Goal: Task Accomplishment & Management: Use online tool/utility

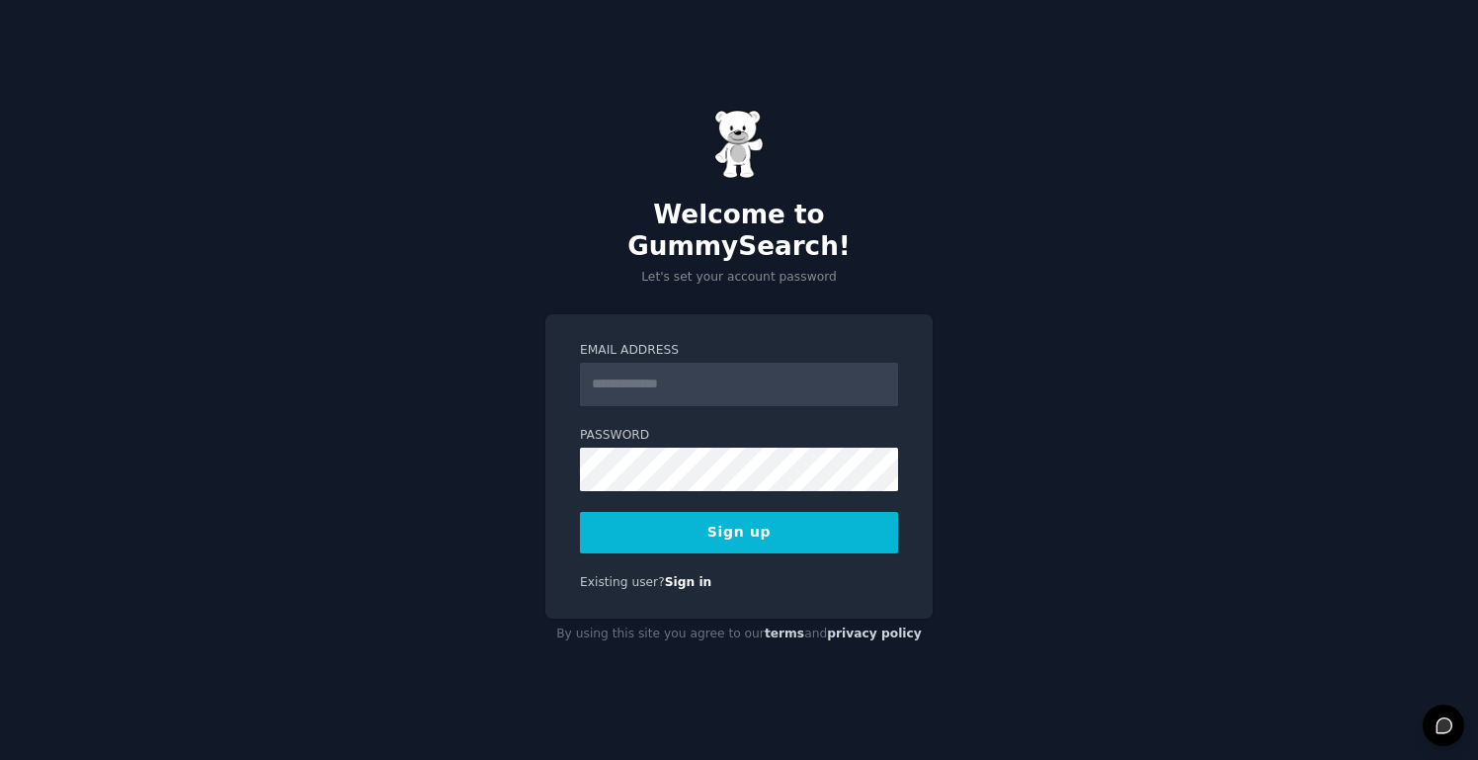
click at [697, 366] on input "Email Address" at bounding box center [739, 384] width 318 height 43
type input "**********"
click at [818, 523] on button "Sign up" at bounding box center [739, 533] width 318 height 42
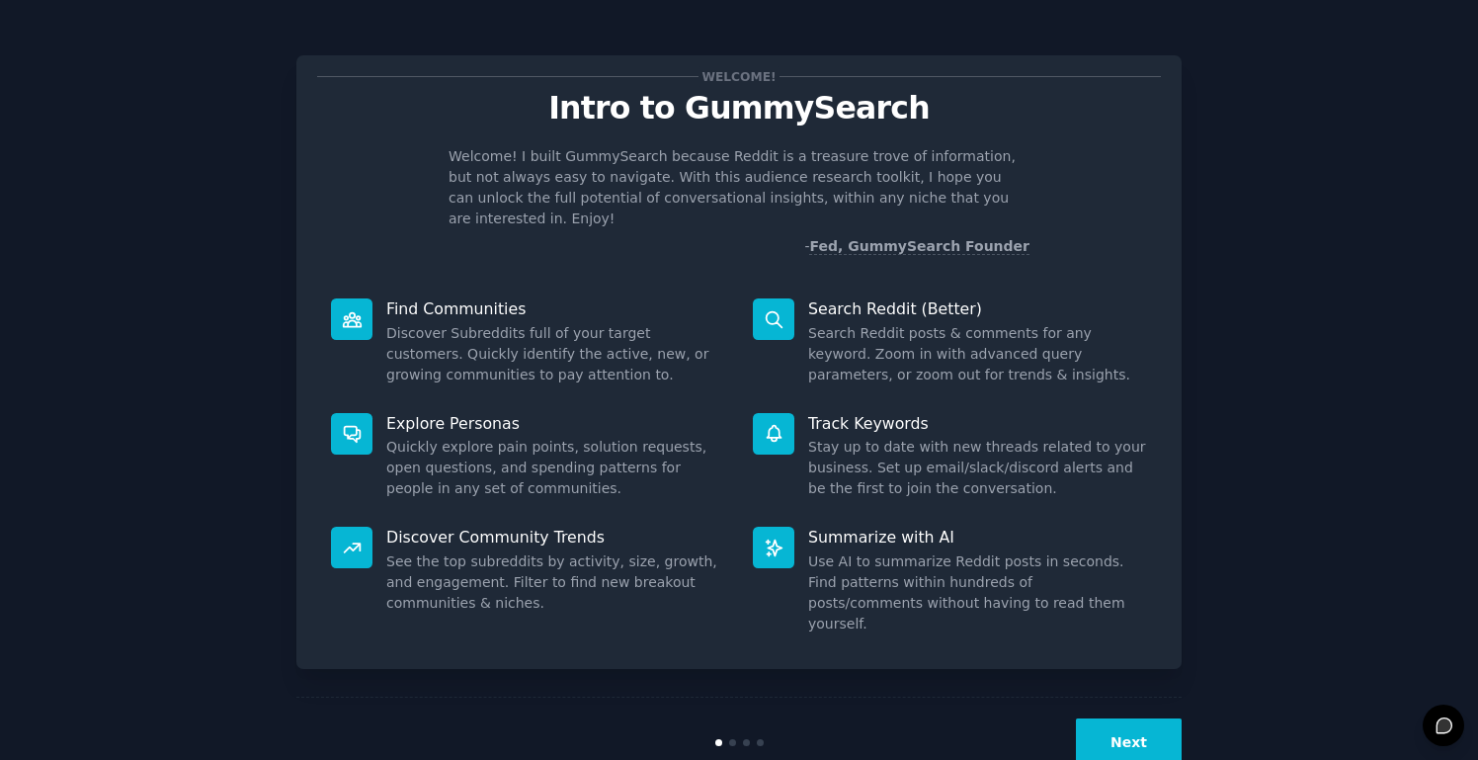
click at [1140, 718] on button "Next" at bounding box center [1129, 742] width 106 height 48
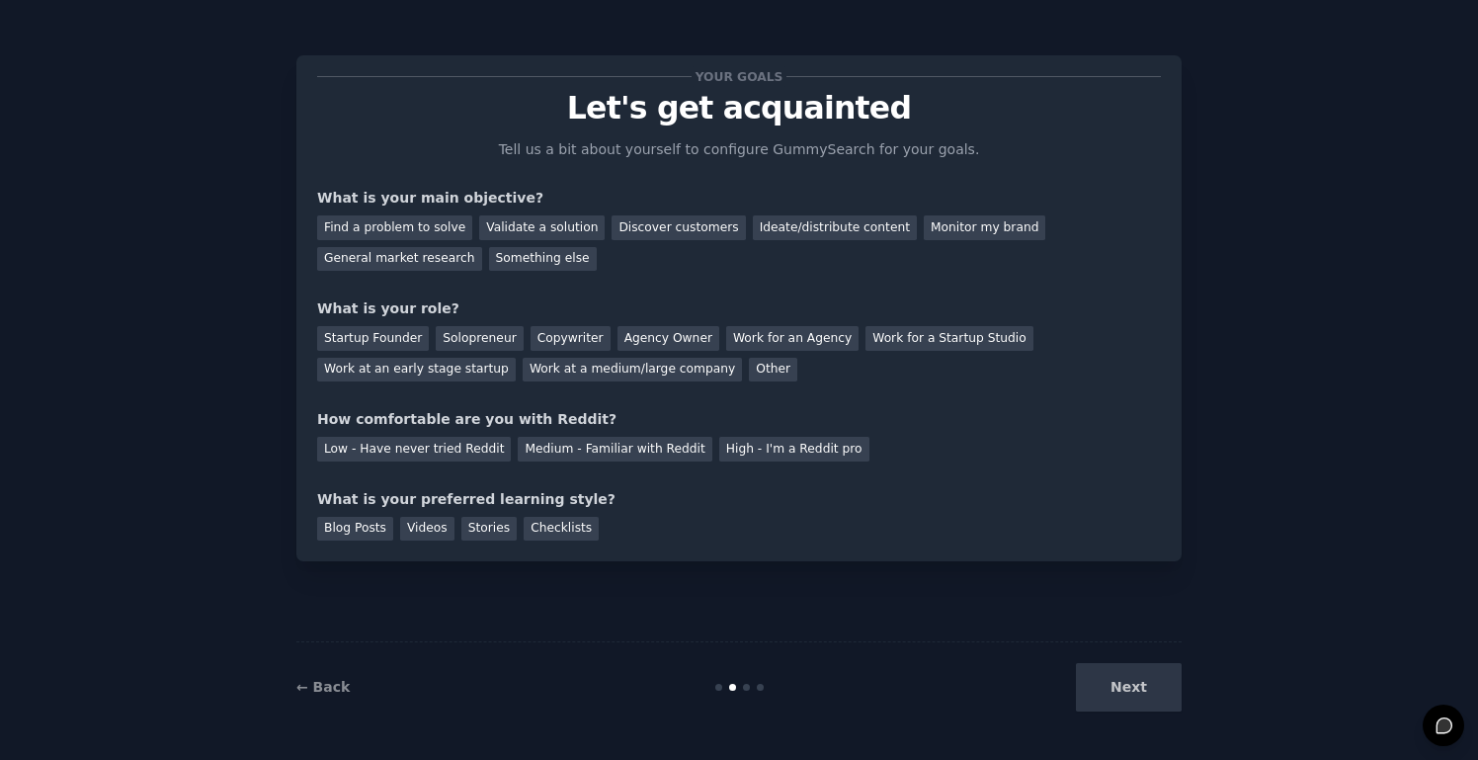
click at [1140, 713] on div "← Back Next" at bounding box center [738, 686] width 885 height 91
click at [1154, 695] on div "Next" at bounding box center [1033, 687] width 295 height 48
click at [435, 228] on div "Find a problem to solve" at bounding box center [394, 227] width 155 height 25
click at [758, 333] on div "Work for an Agency" at bounding box center [792, 338] width 132 height 25
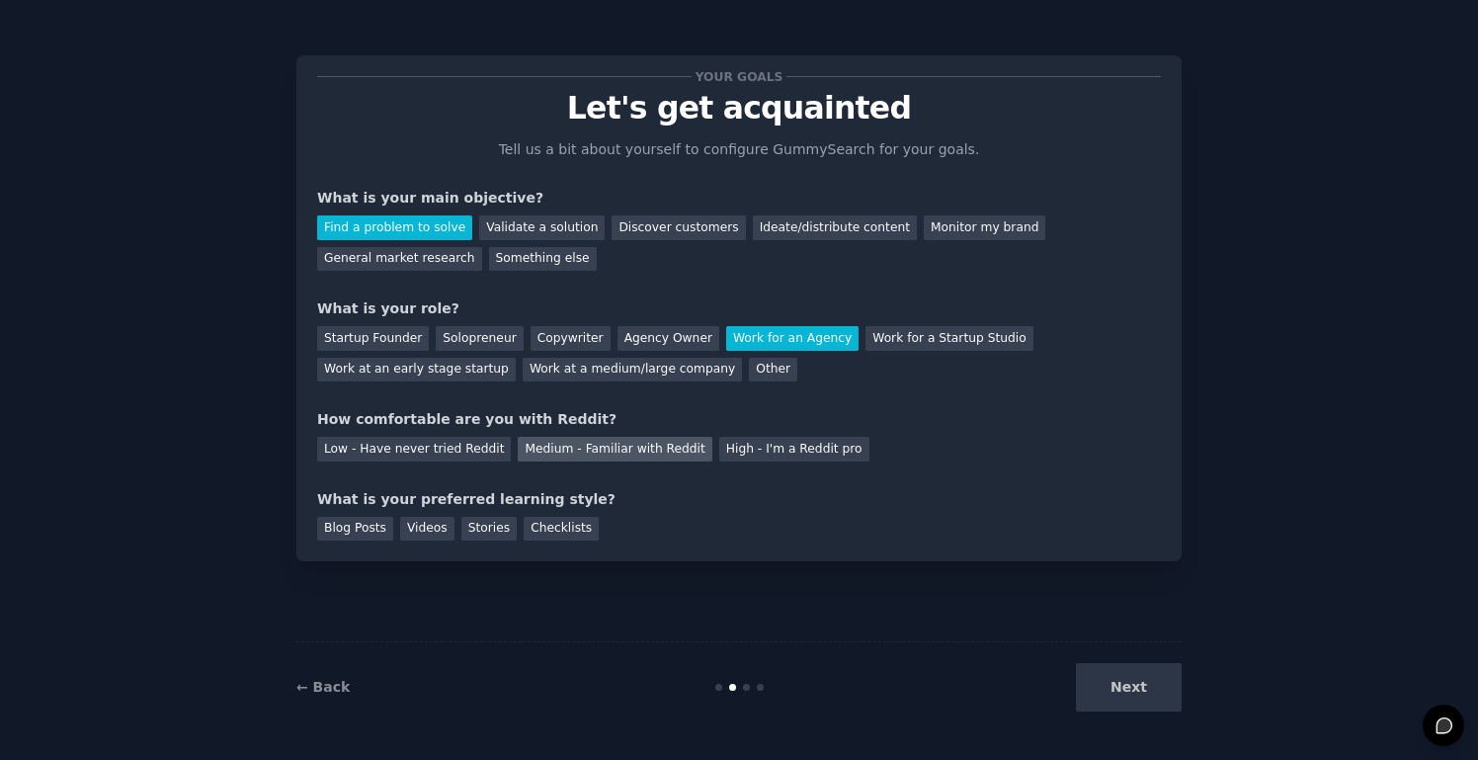
click at [597, 442] on div "Medium - Familiar with Reddit" at bounding box center [615, 449] width 194 height 25
click at [482, 530] on div "Stories" at bounding box center [488, 529] width 55 height 25
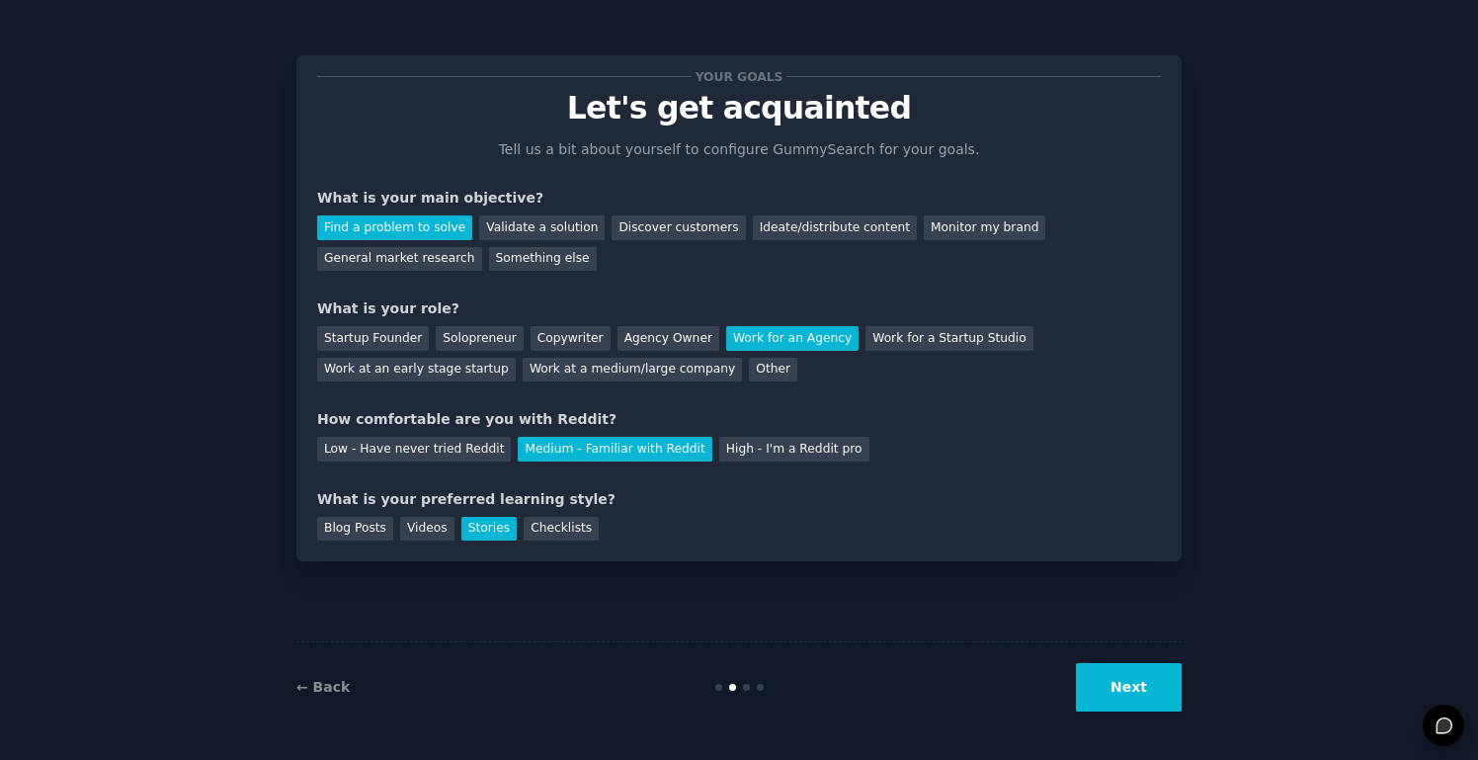
click at [1199, 690] on div "Your goals Let's get acquainted Tell us a bit about yourself to configure Gummy…" at bounding box center [739, 380] width 1423 height 705
click at [1138, 698] on button "Next" at bounding box center [1129, 687] width 106 height 48
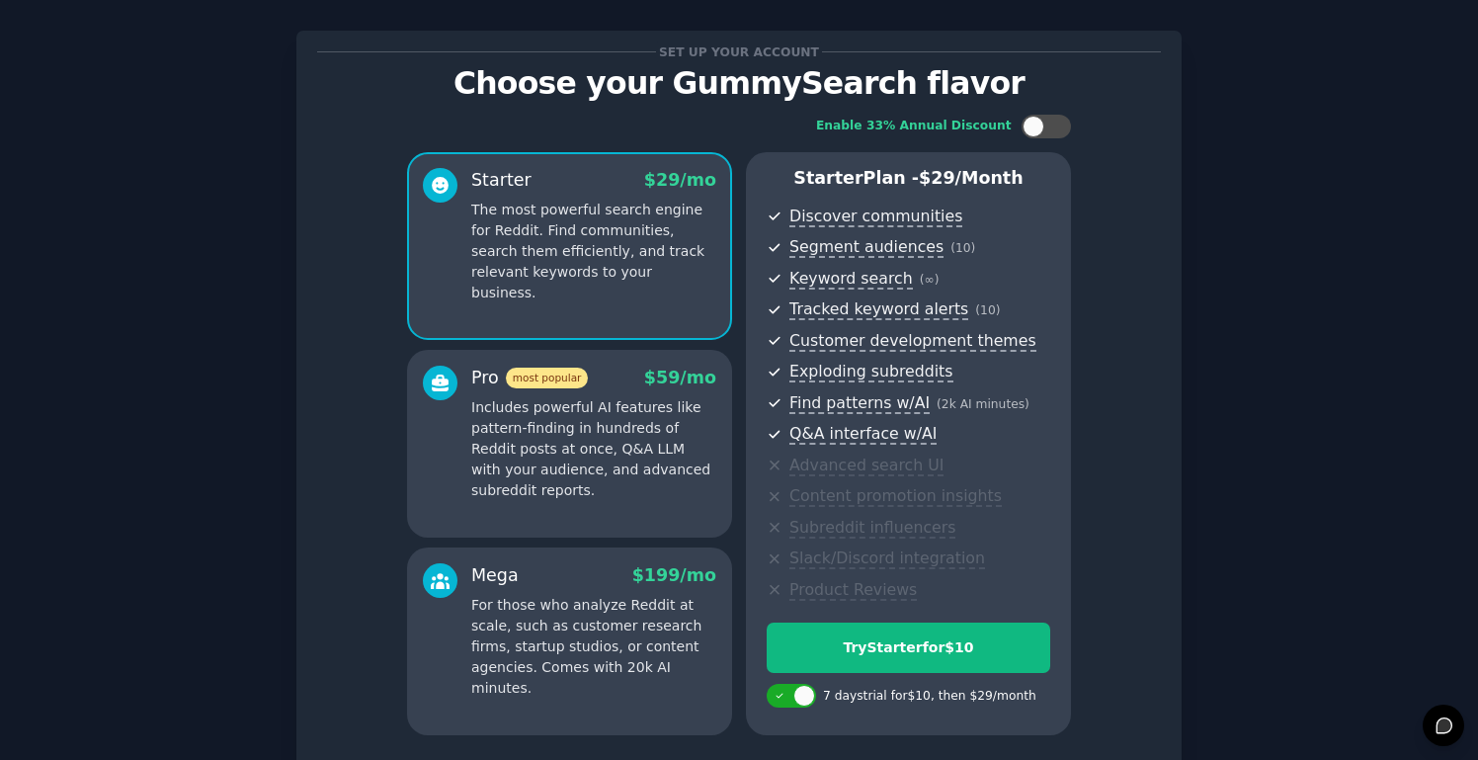
scroll to position [40, 0]
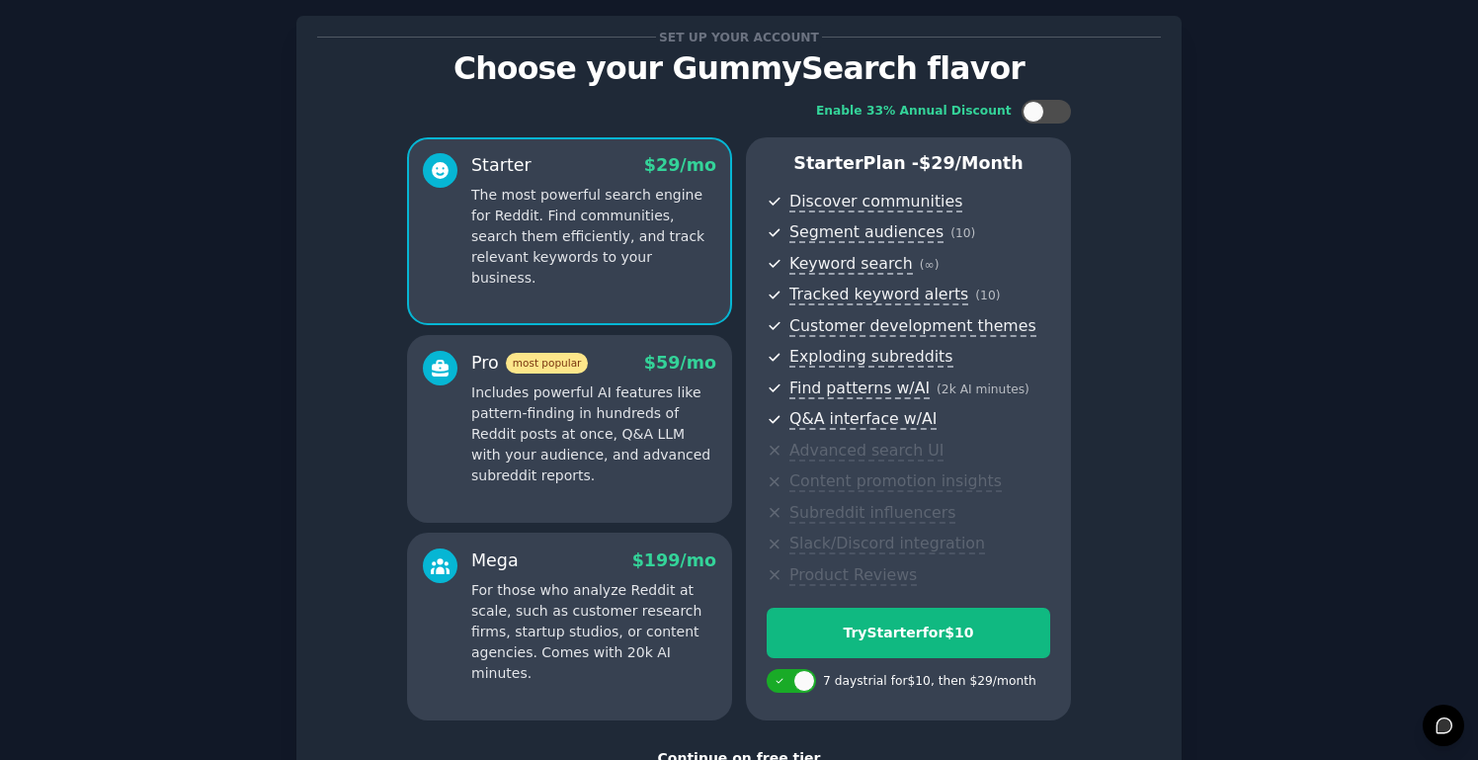
click at [653, 453] on p "Includes powerful AI features like pattern-finding in hundreds of Reddit posts …" at bounding box center [593, 434] width 245 height 104
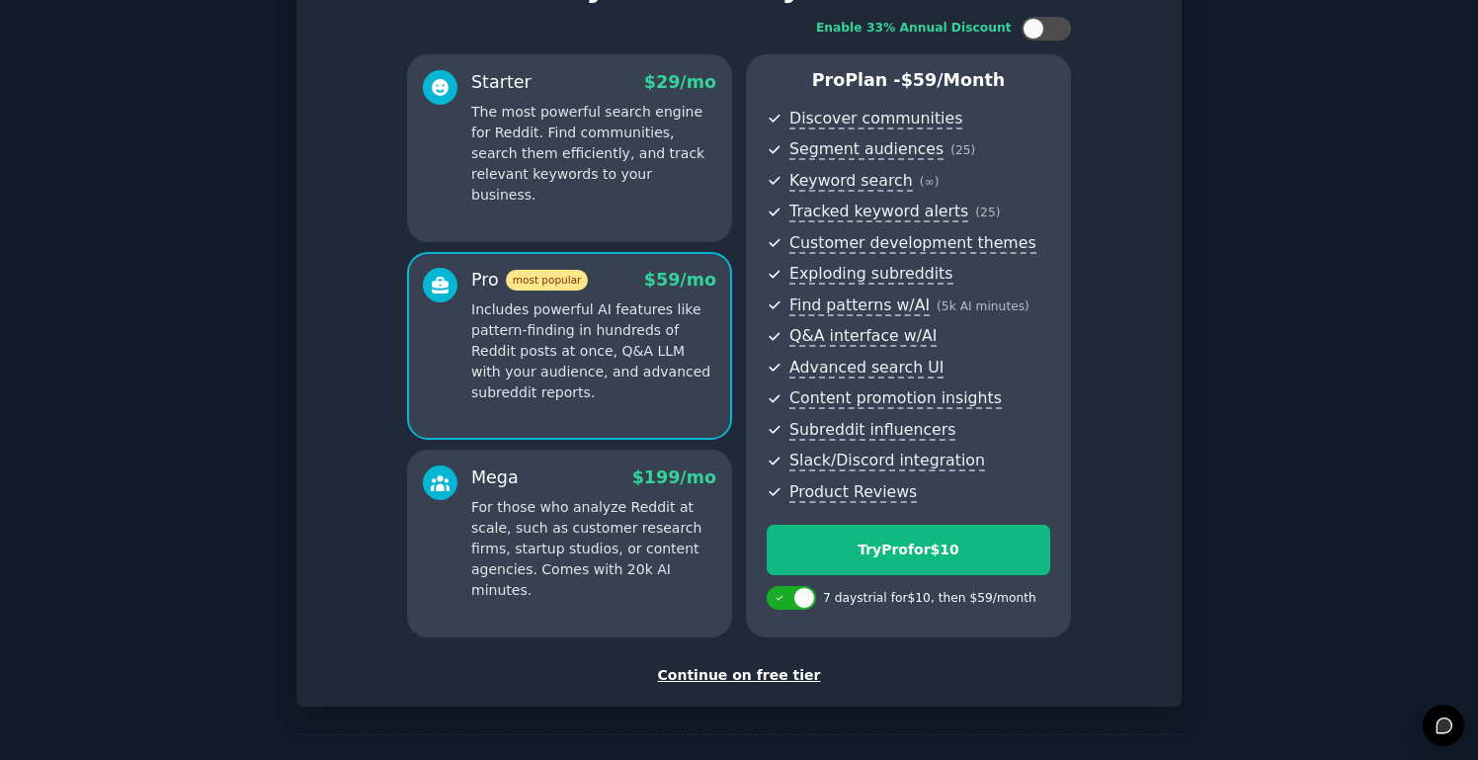
scroll to position [109, 0]
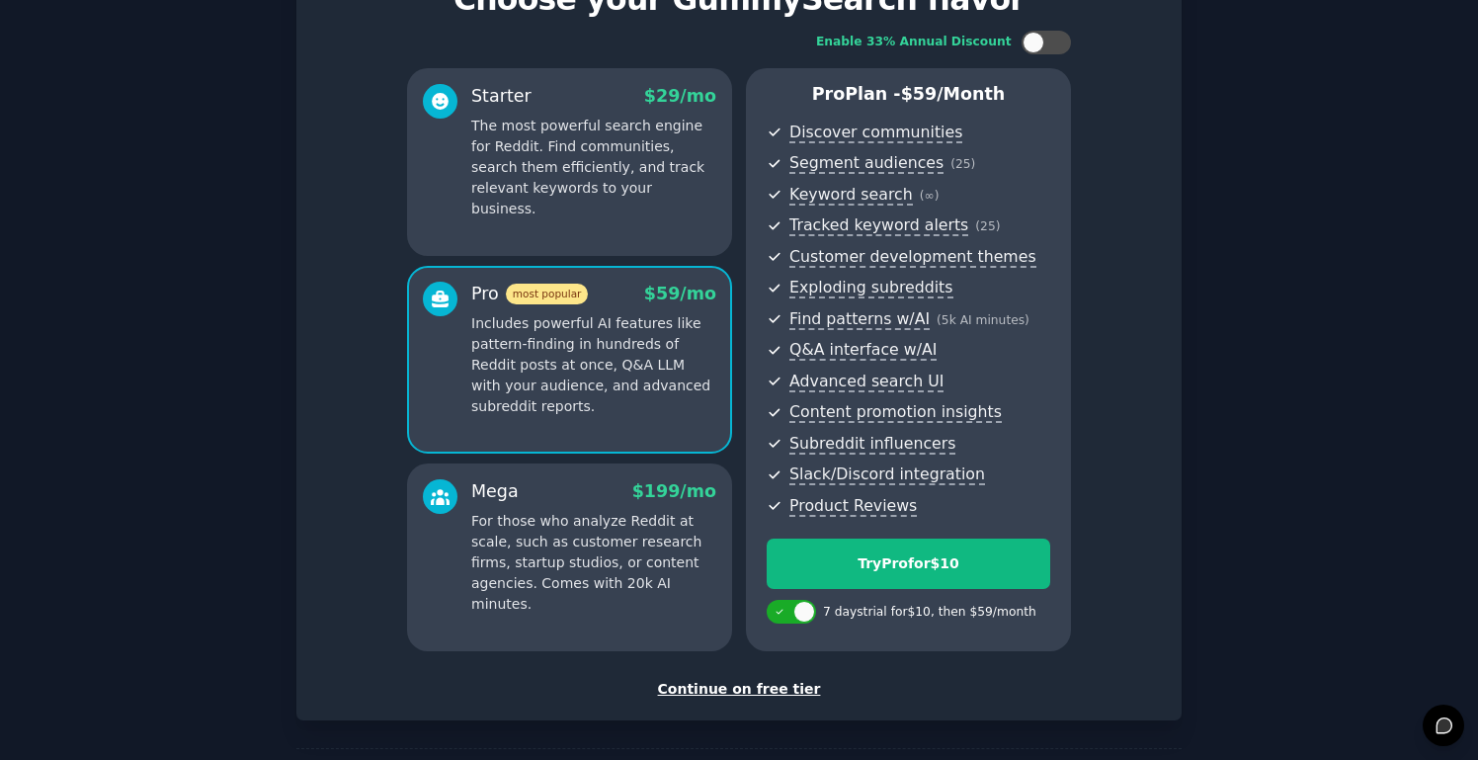
click at [645, 590] on p "For those who analyze Reddit at scale, such as customer research firms, startup…" at bounding box center [593, 563] width 245 height 104
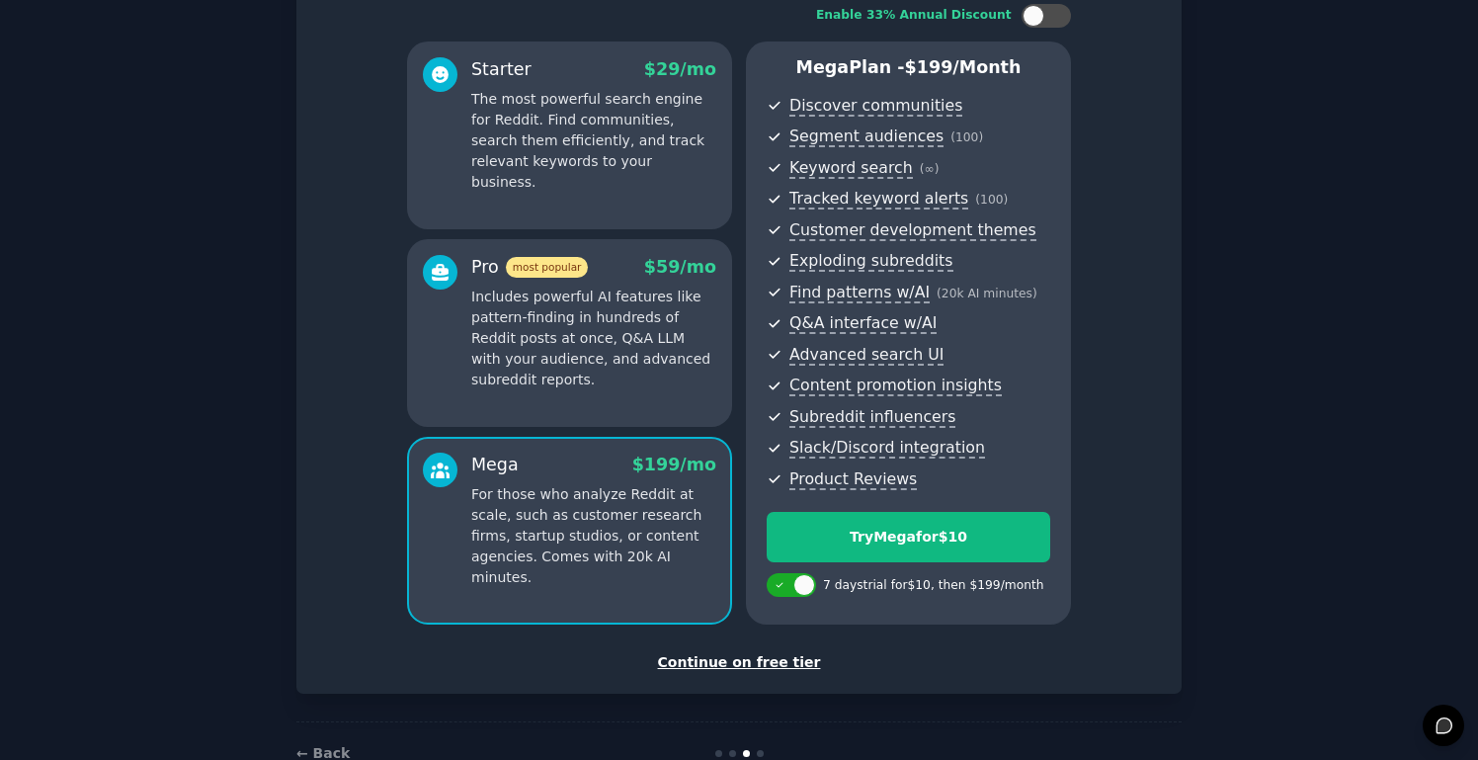
scroll to position [188, 0]
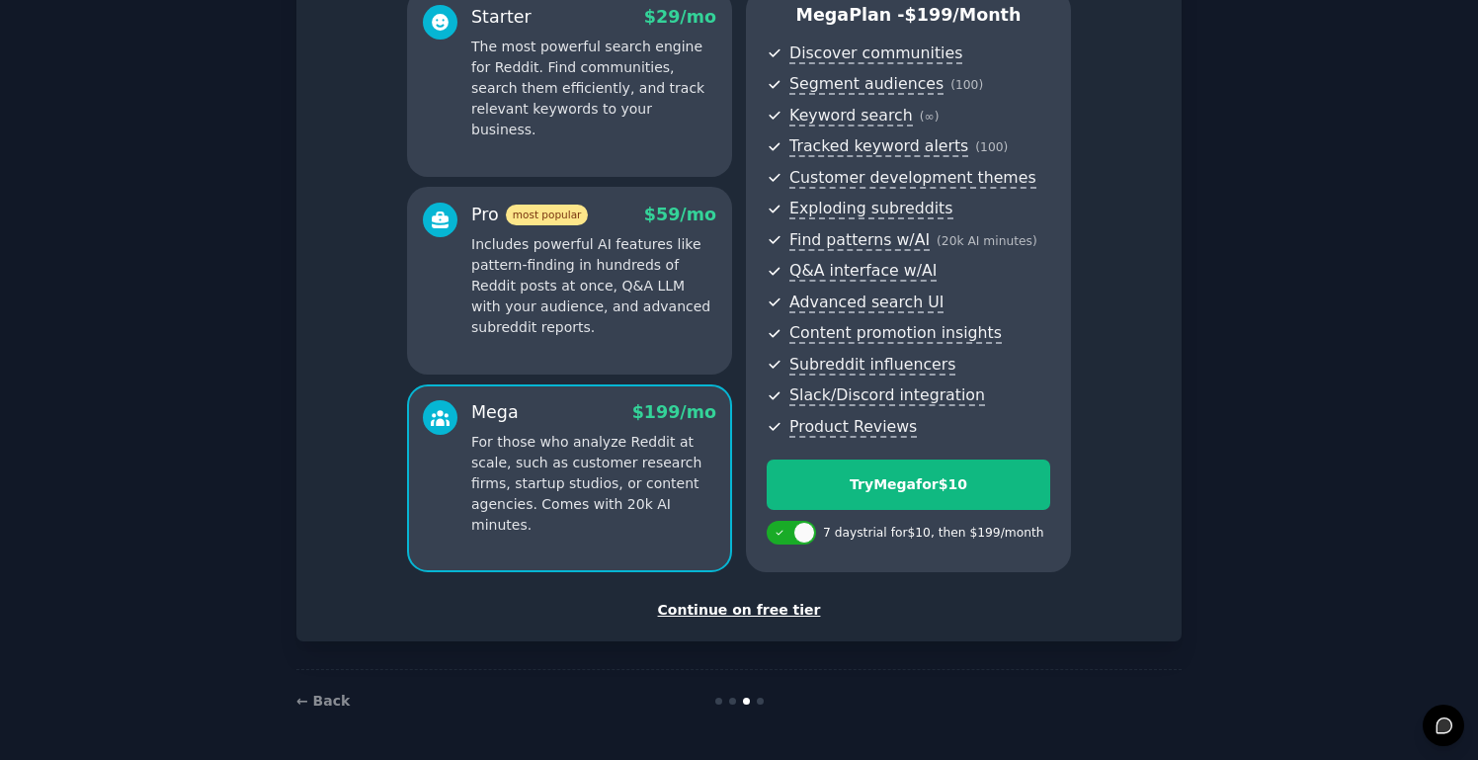
click at [785, 615] on div "Continue on free tier" at bounding box center [739, 610] width 844 height 21
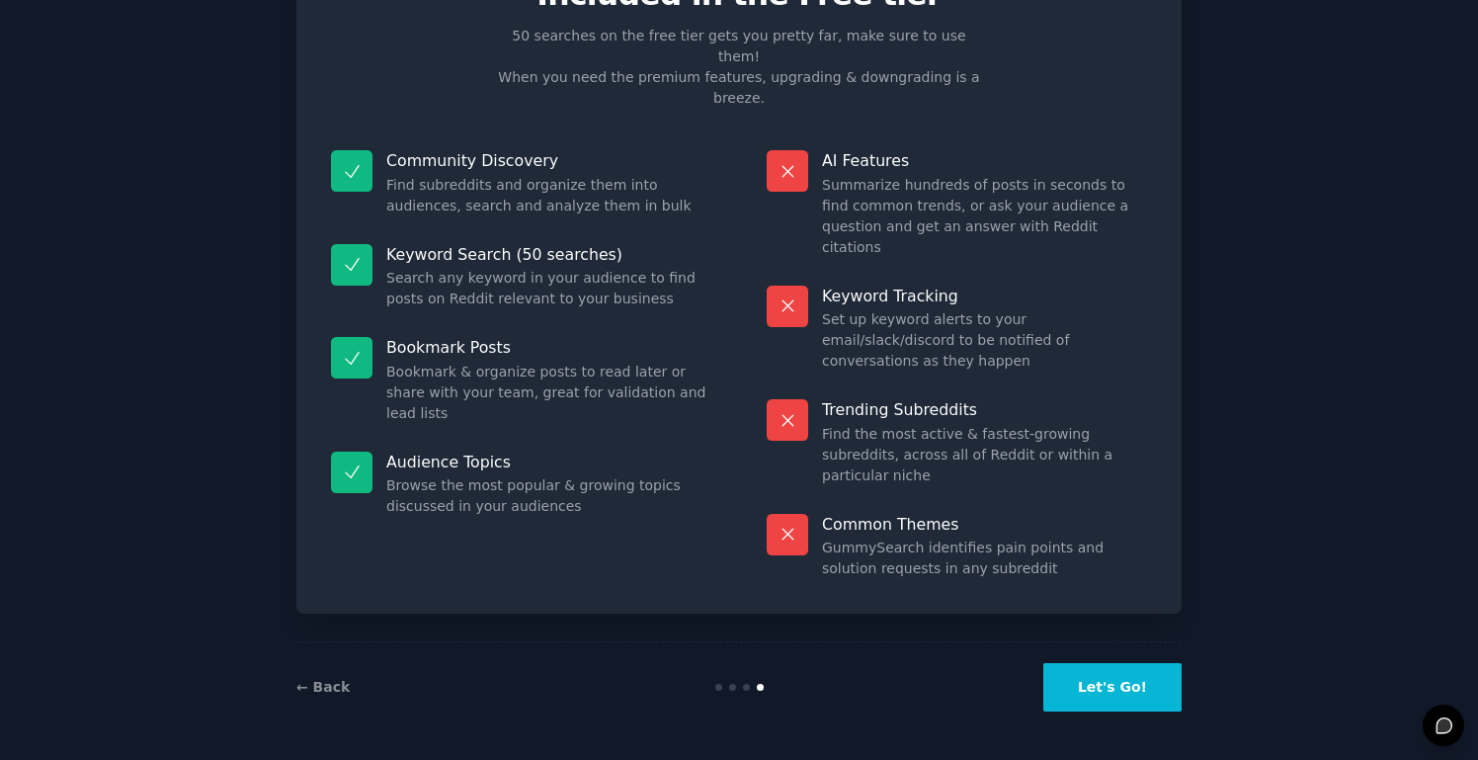
scroll to position [10, 0]
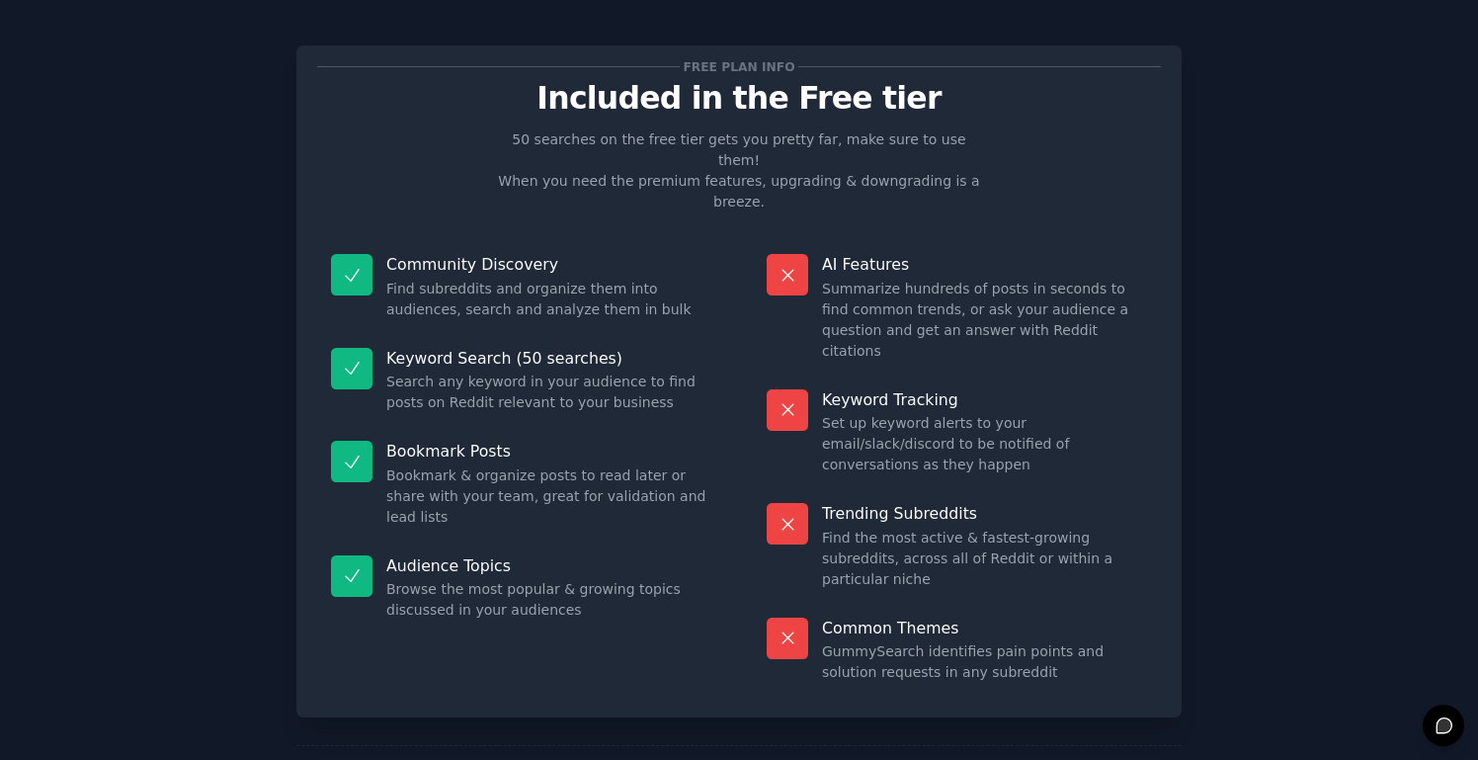
click at [1307, 452] on div "Free plan info Included in the Free tier 50 searches on the free tier gets you …" at bounding box center [739, 427] width 1423 height 818
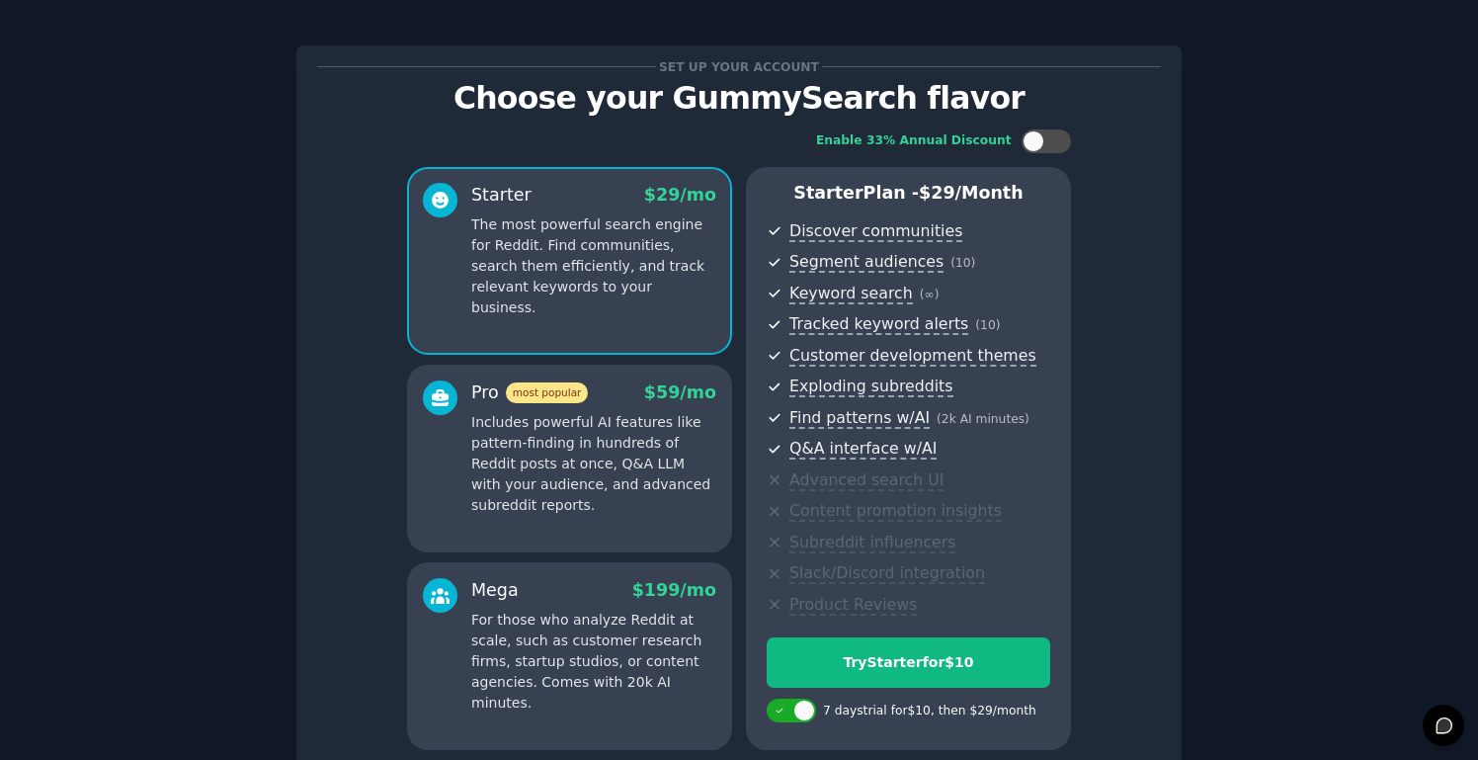
click at [621, 408] on div "Pro most popular $ 59 /mo Includes powerful AI features like pattern-finding in…" at bounding box center [593, 447] width 245 height 135
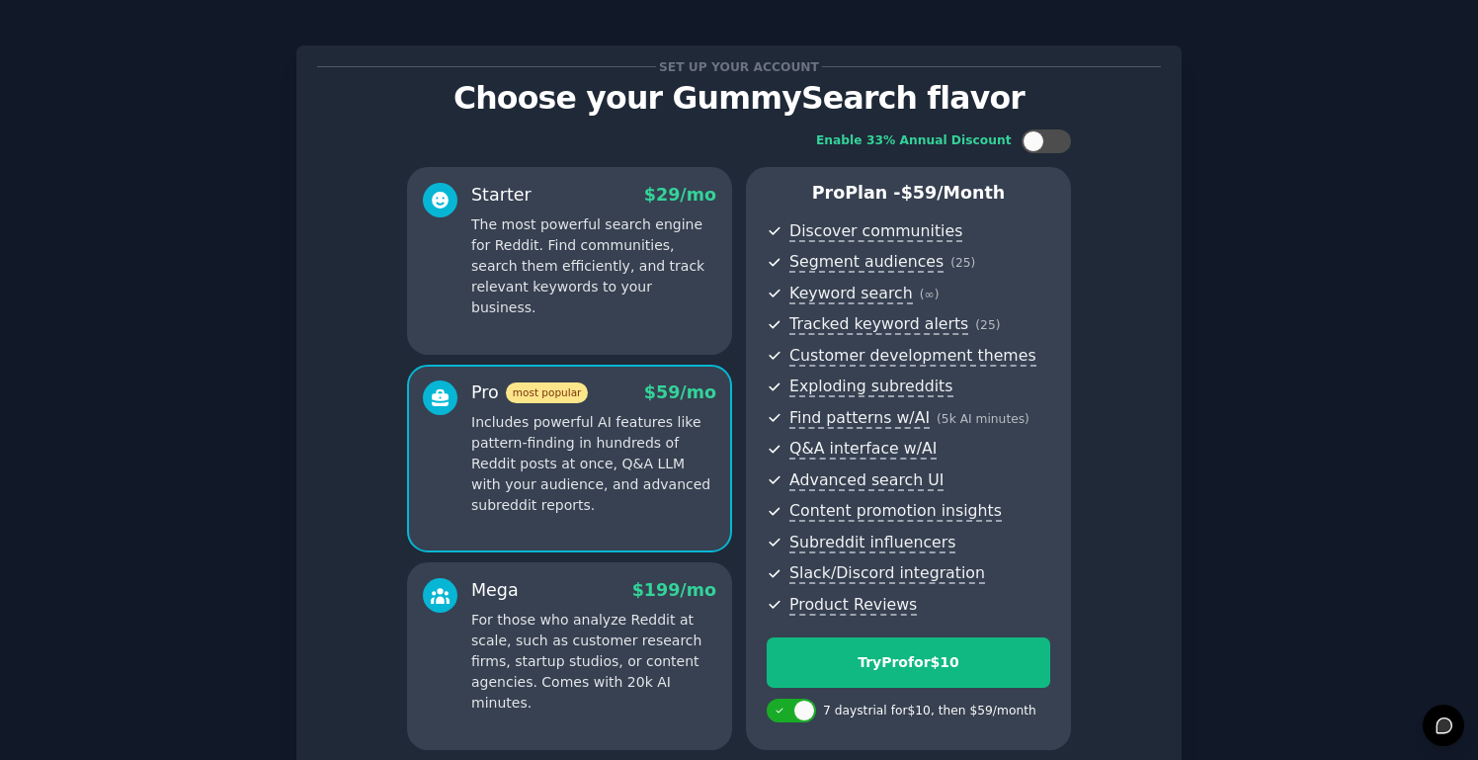
click at [644, 247] on p "The most powerful search engine for Reddit. Find communities, search them effic…" at bounding box center [593, 266] width 245 height 104
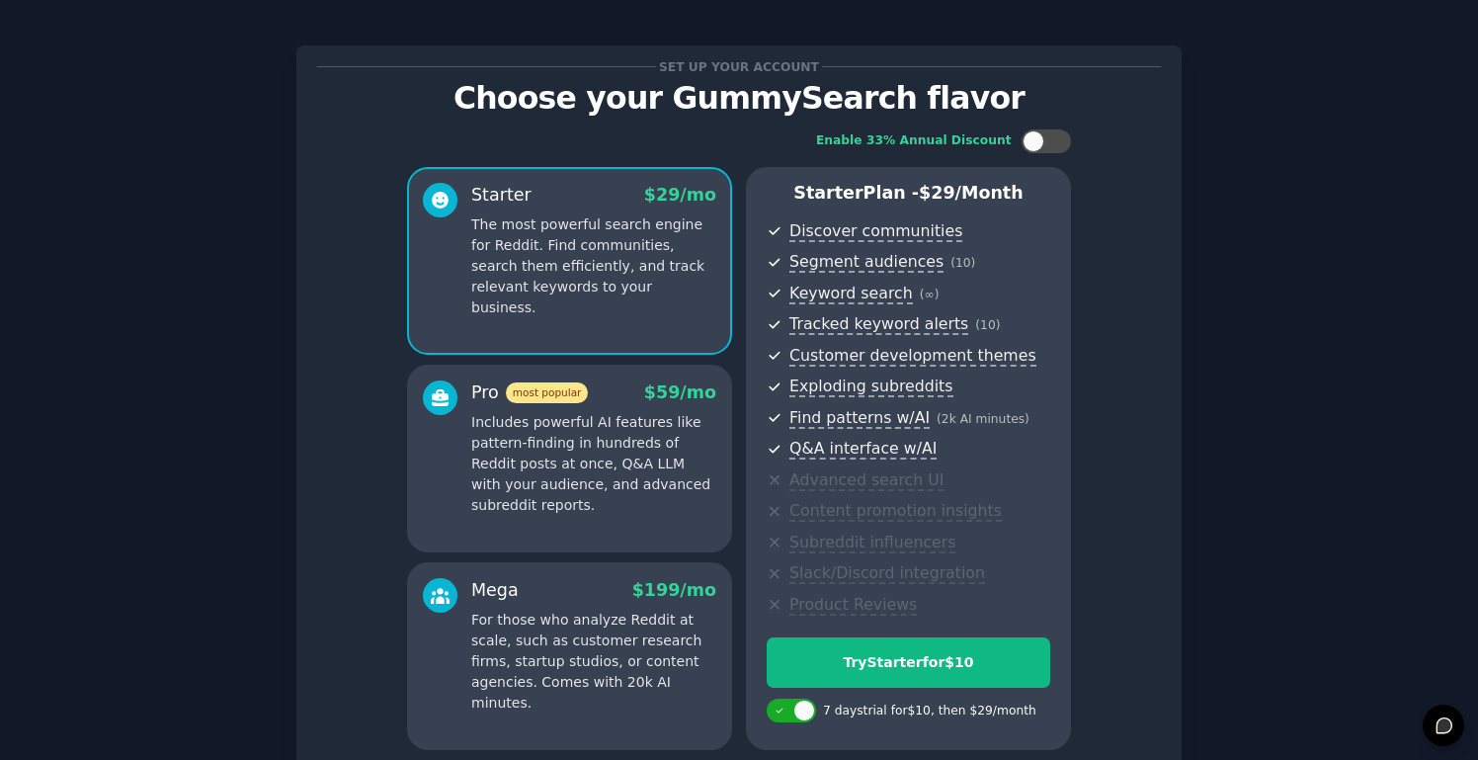
click at [621, 455] on p "Includes powerful AI features like pattern-finding in hundreds of Reddit posts …" at bounding box center [593, 464] width 245 height 104
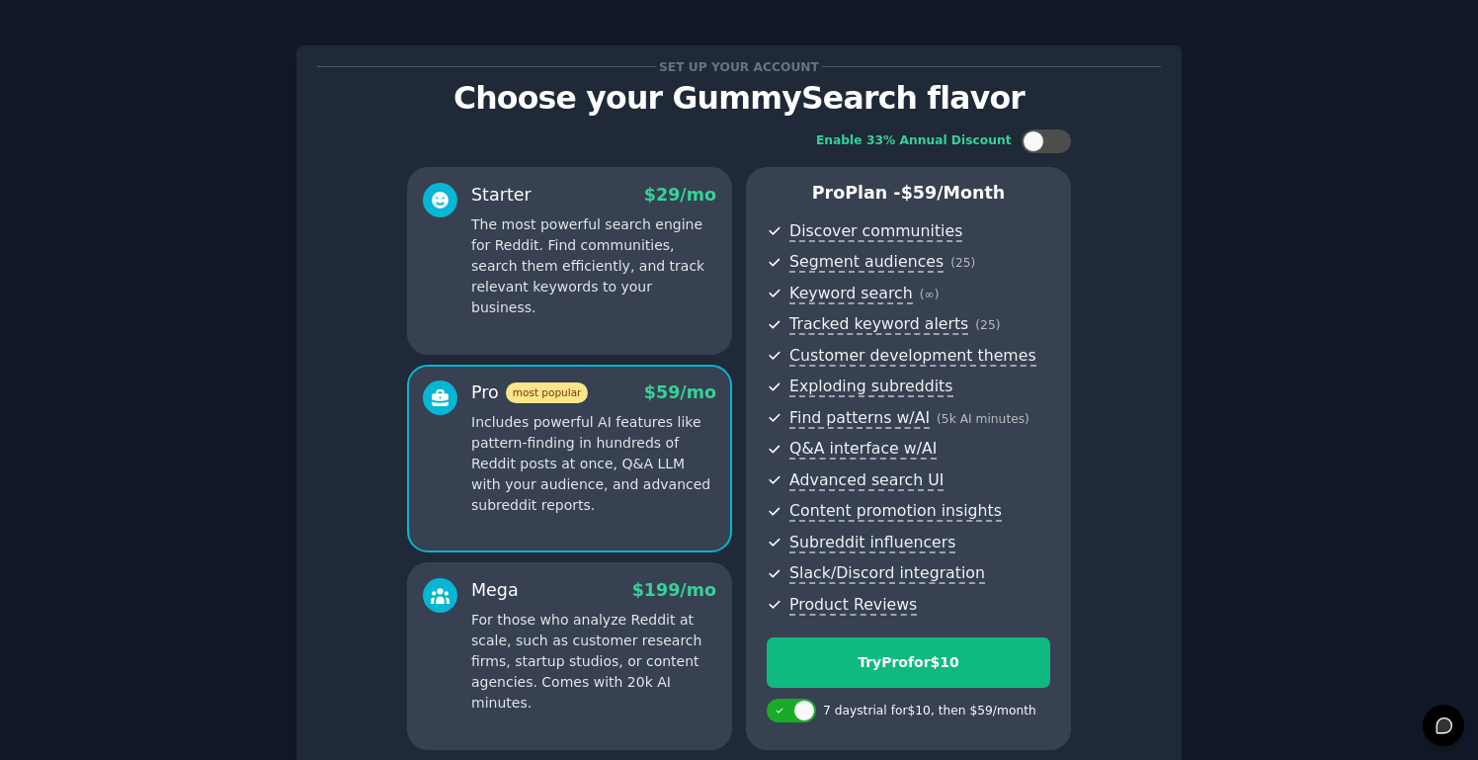
click at [592, 576] on div "Mega $ 199 /mo For those who analyze Reddit at scale, such as customer research…" at bounding box center [569, 656] width 325 height 188
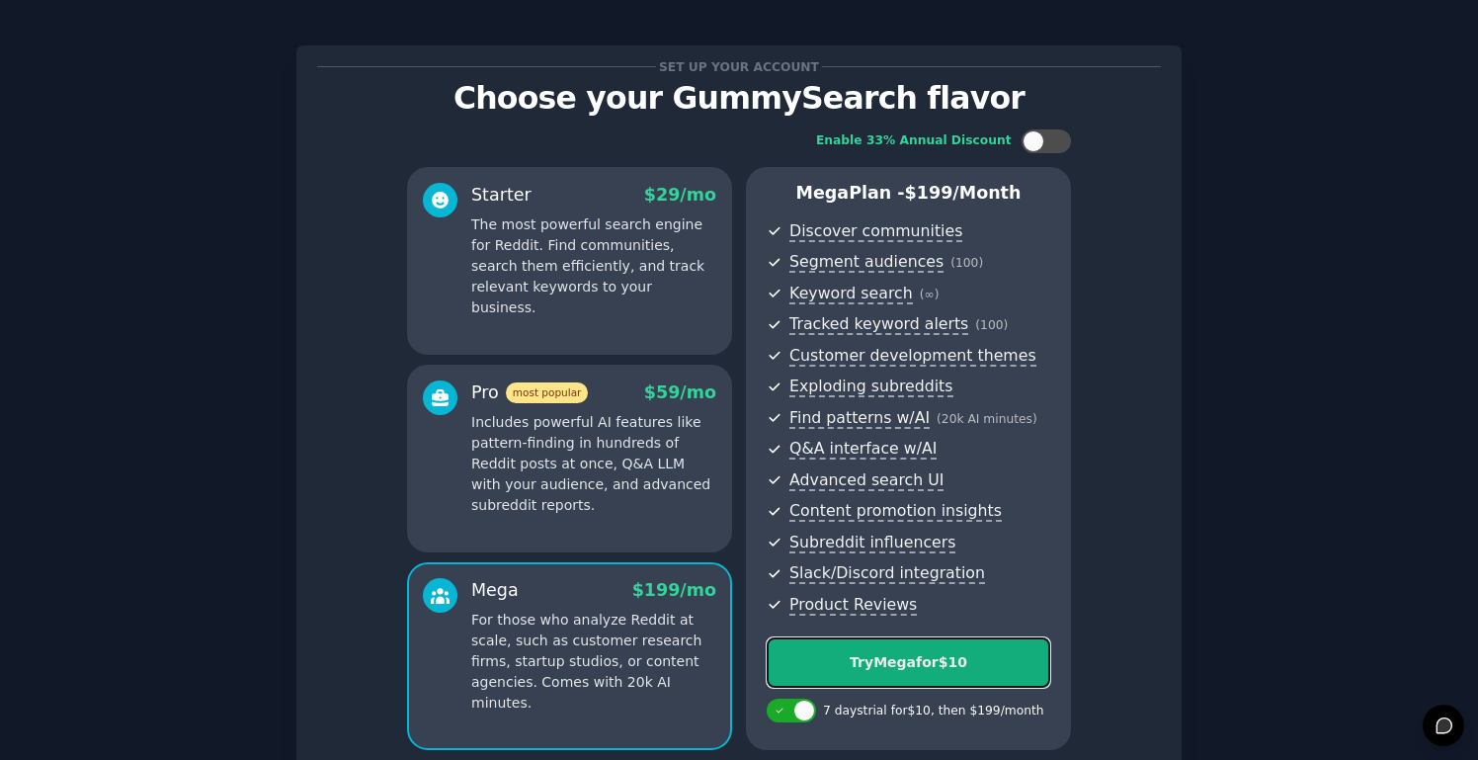
click at [1024, 665] on div "Try Mega for $10" at bounding box center [909, 662] width 282 height 21
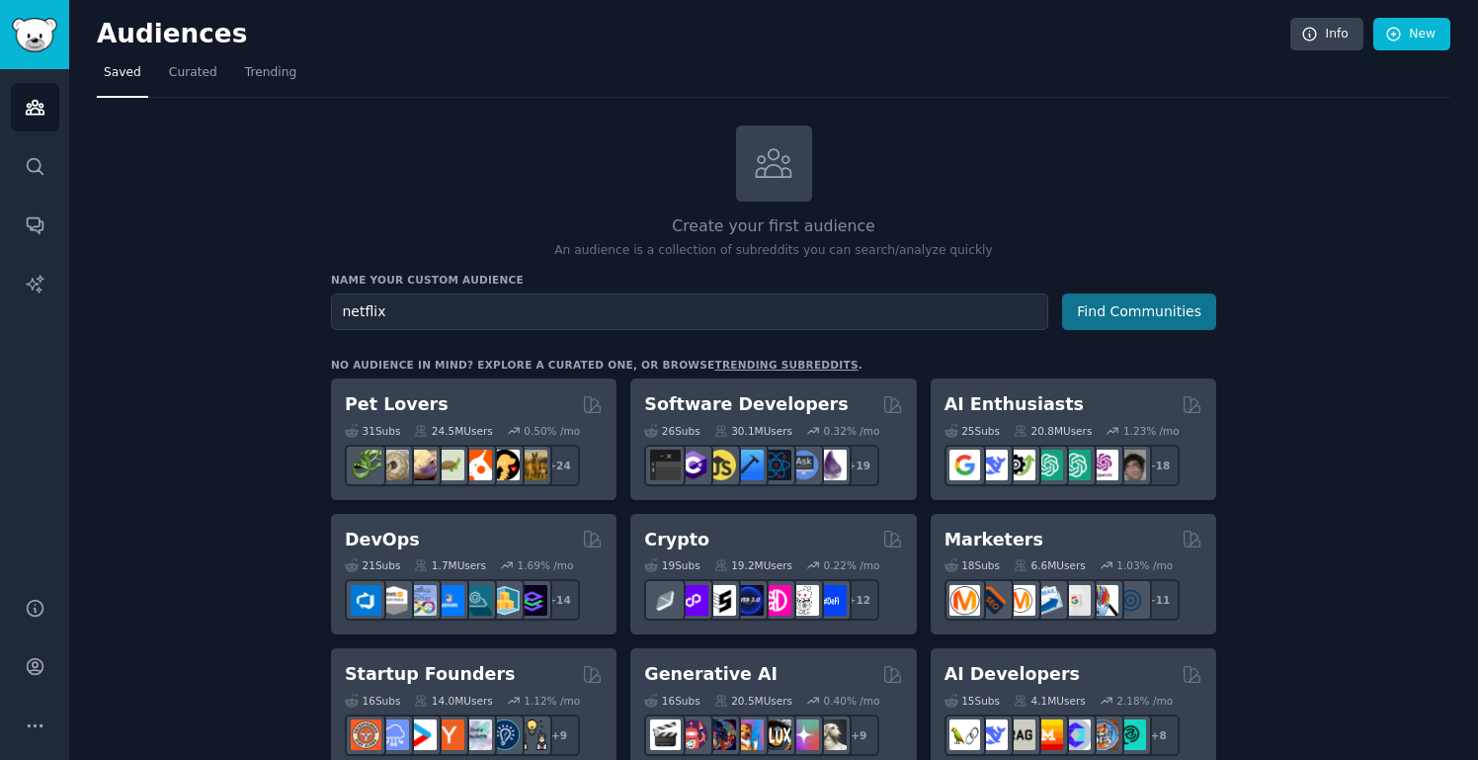
type input "netflix"
click at [1157, 314] on button "Find Communities" at bounding box center [1139, 312] width 154 height 37
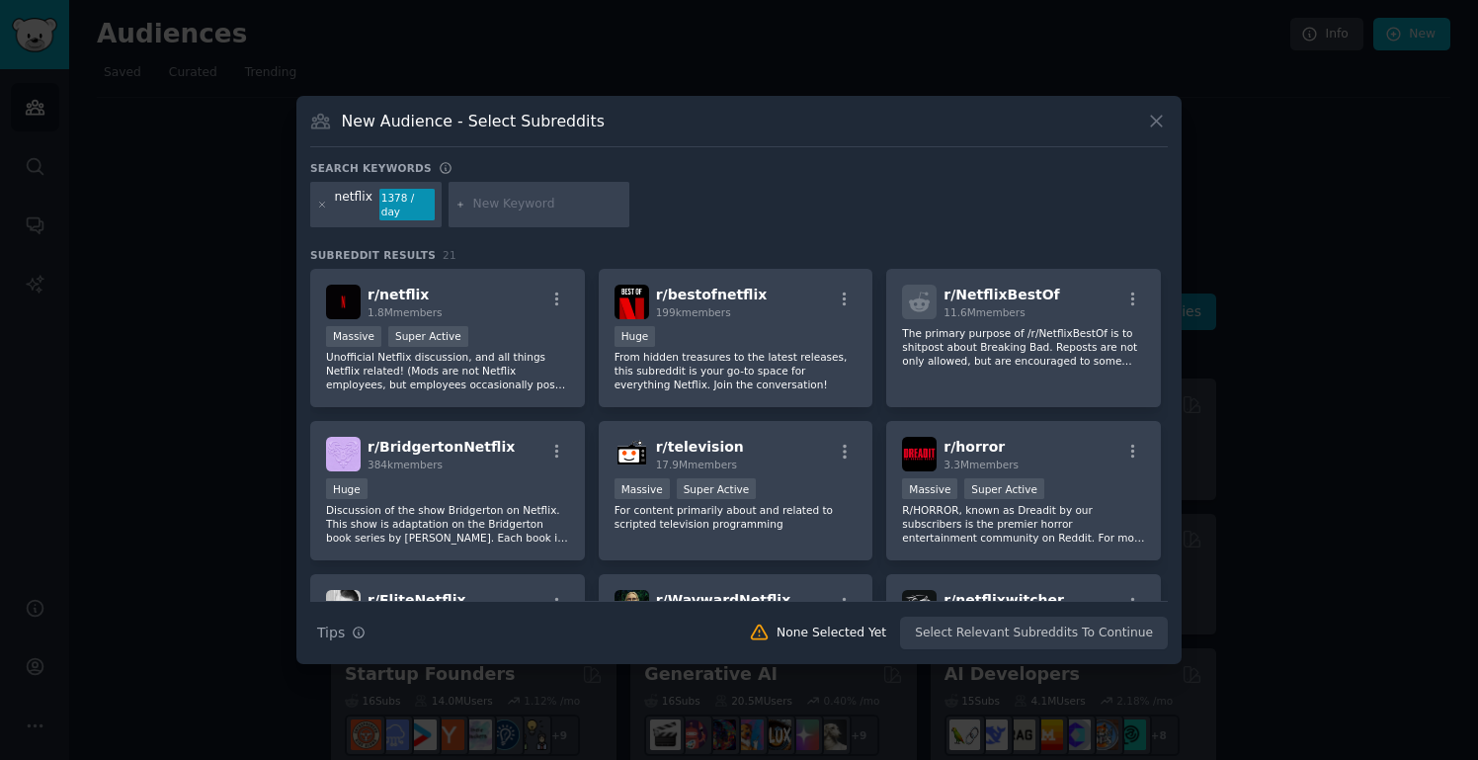
click at [572, 205] on input "text" at bounding box center [547, 205] width 150 height 18
type input "value"
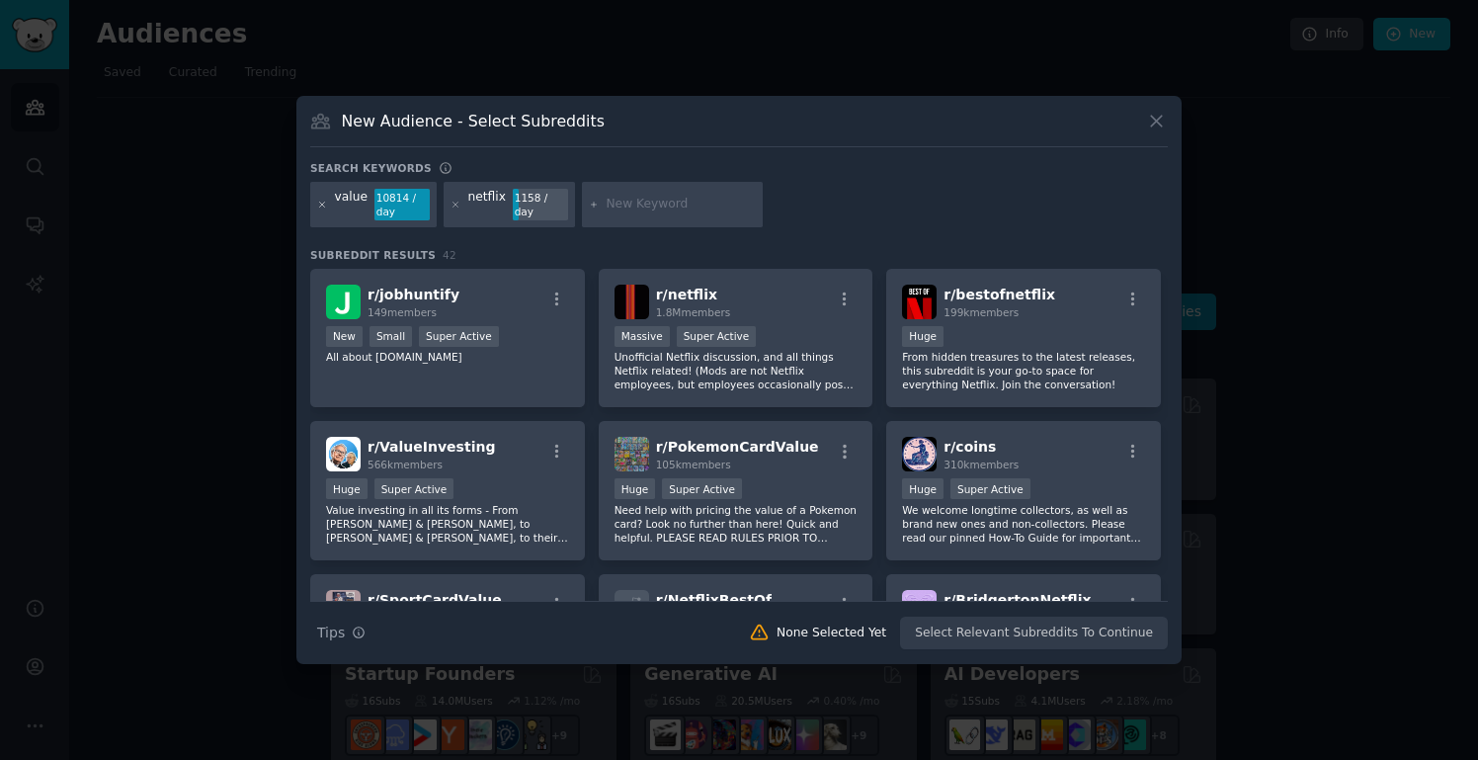
click at [324, 208] on icon at bounding box center [322, 205] width 11 height 11
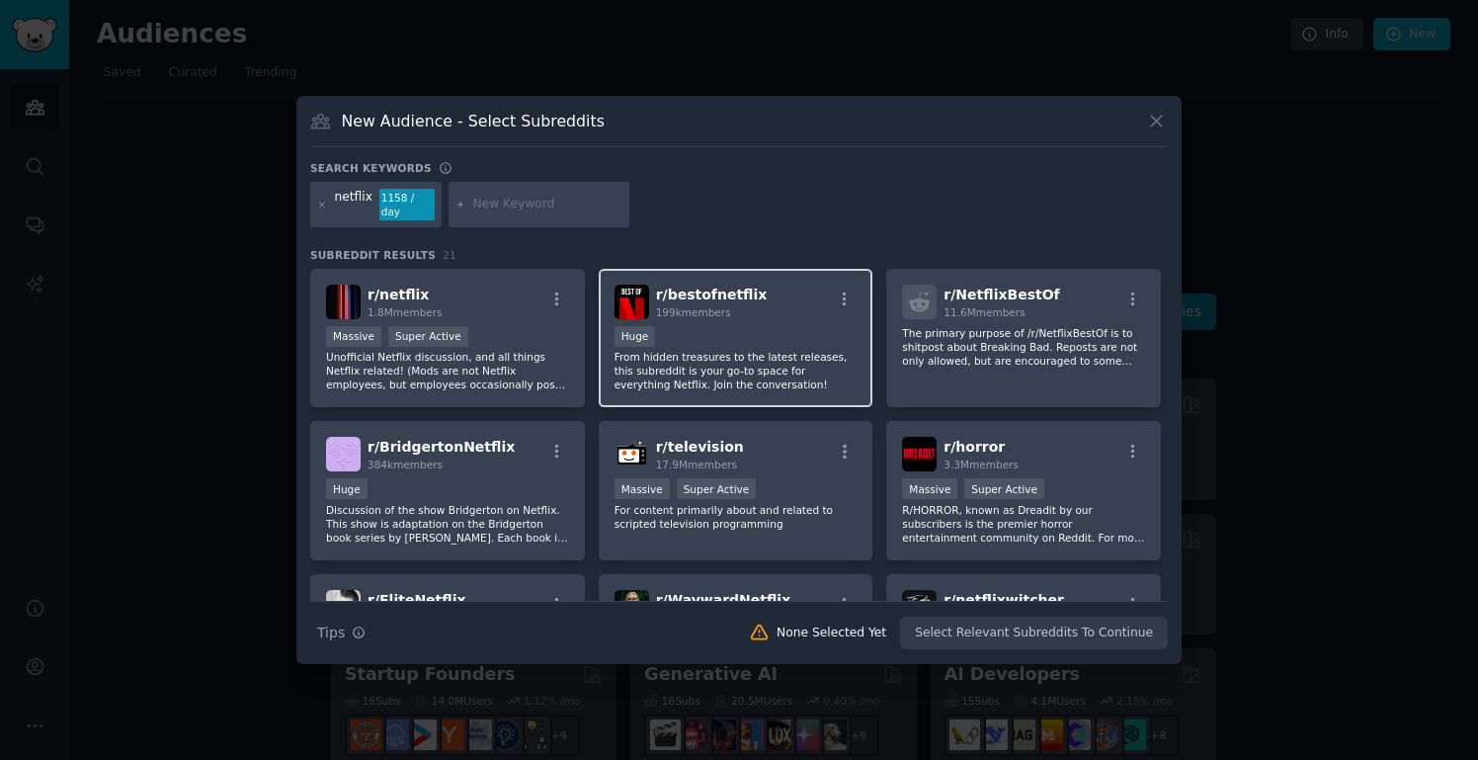
click at [721, 341] on div "Huge" at bounding box center [736, 338] width 243 height 25
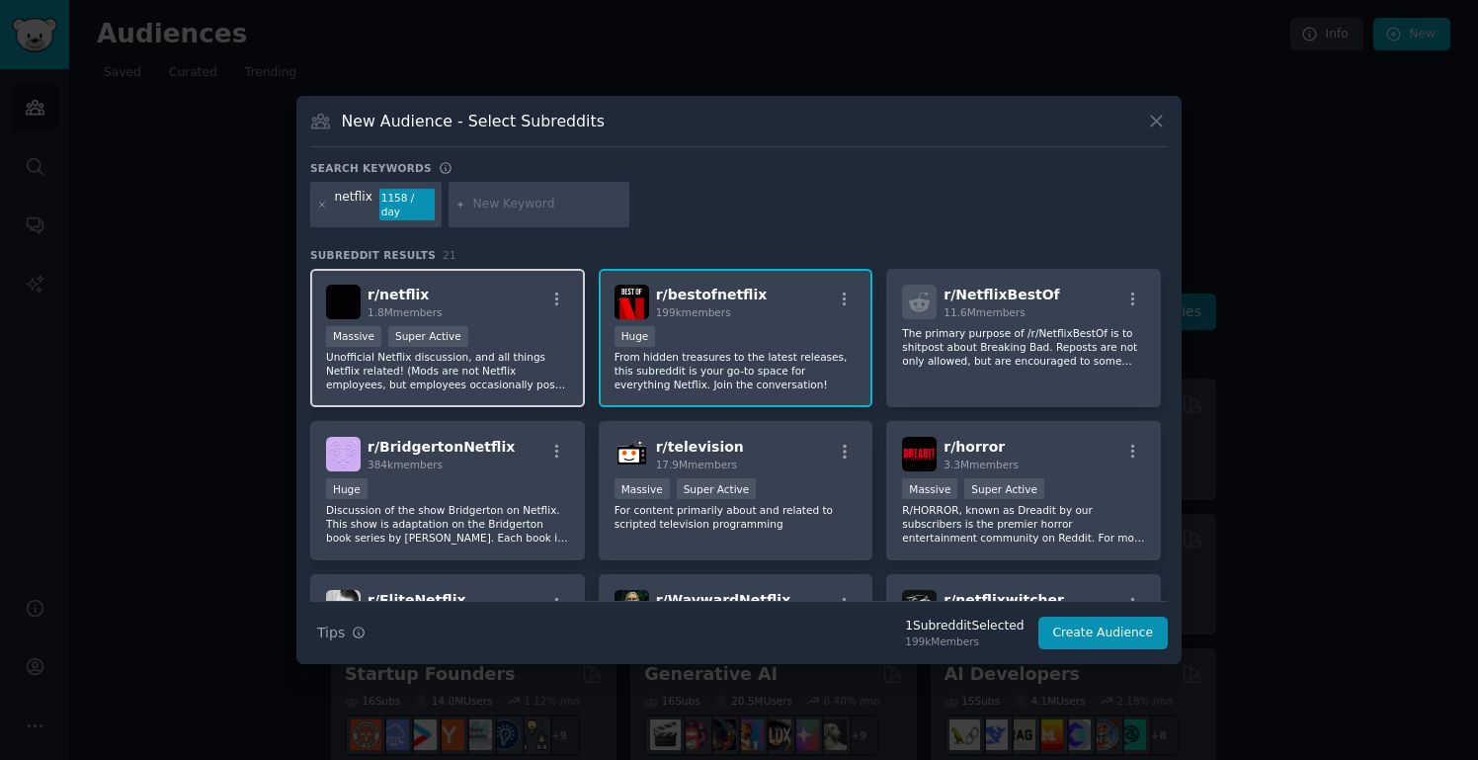
click at [499, 350] on p "Unofficial Netflix discussion, and all things Netflix related! (Mods are not Ne…" at bounding box center [447, 371] width 243 height 42
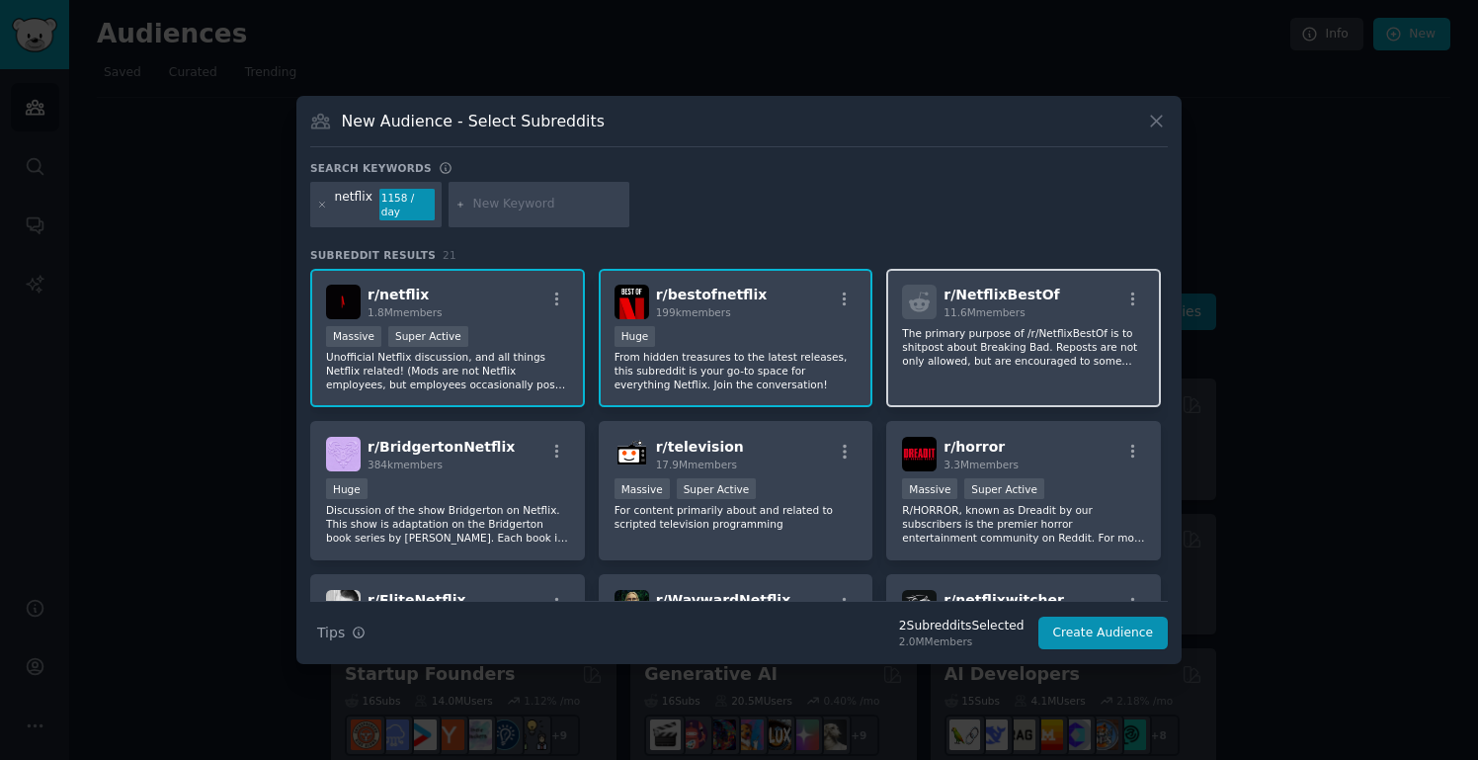
click at [997, 358] on p "The primary purpose of /r/NetflixBestOf is to shitpost about Breaking Bad. Repo…" at bounding box center [1023, 347] width 243 height 42
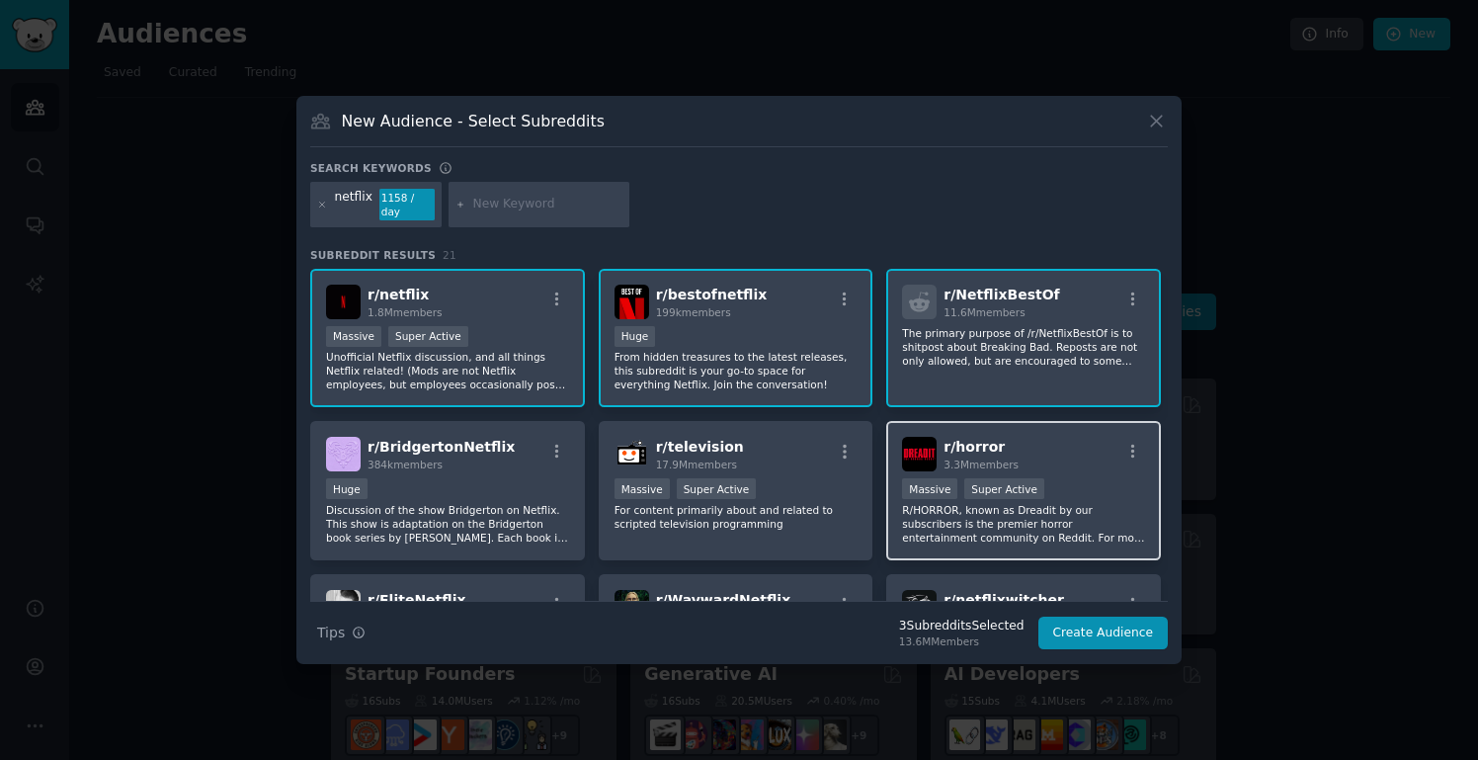
click at [1028, 492] on div ">= 95th percentile for submissions / day Massive Super Active" at bounding box center [1023, 490] width 243 height 25
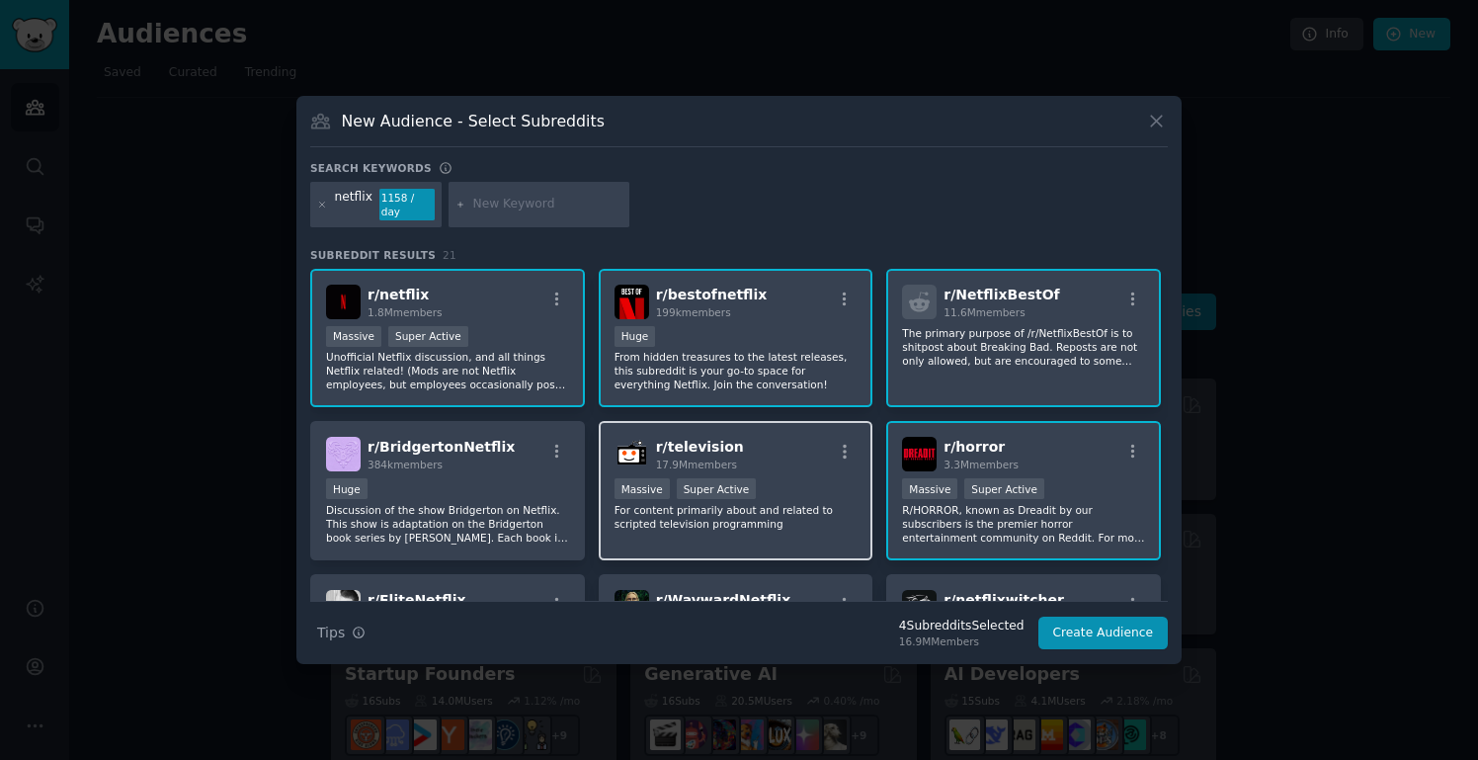
click at [797, 514] on p "For content primarily about and related to scripted television programming" at bounding box center [736, 517] width 243 height 28
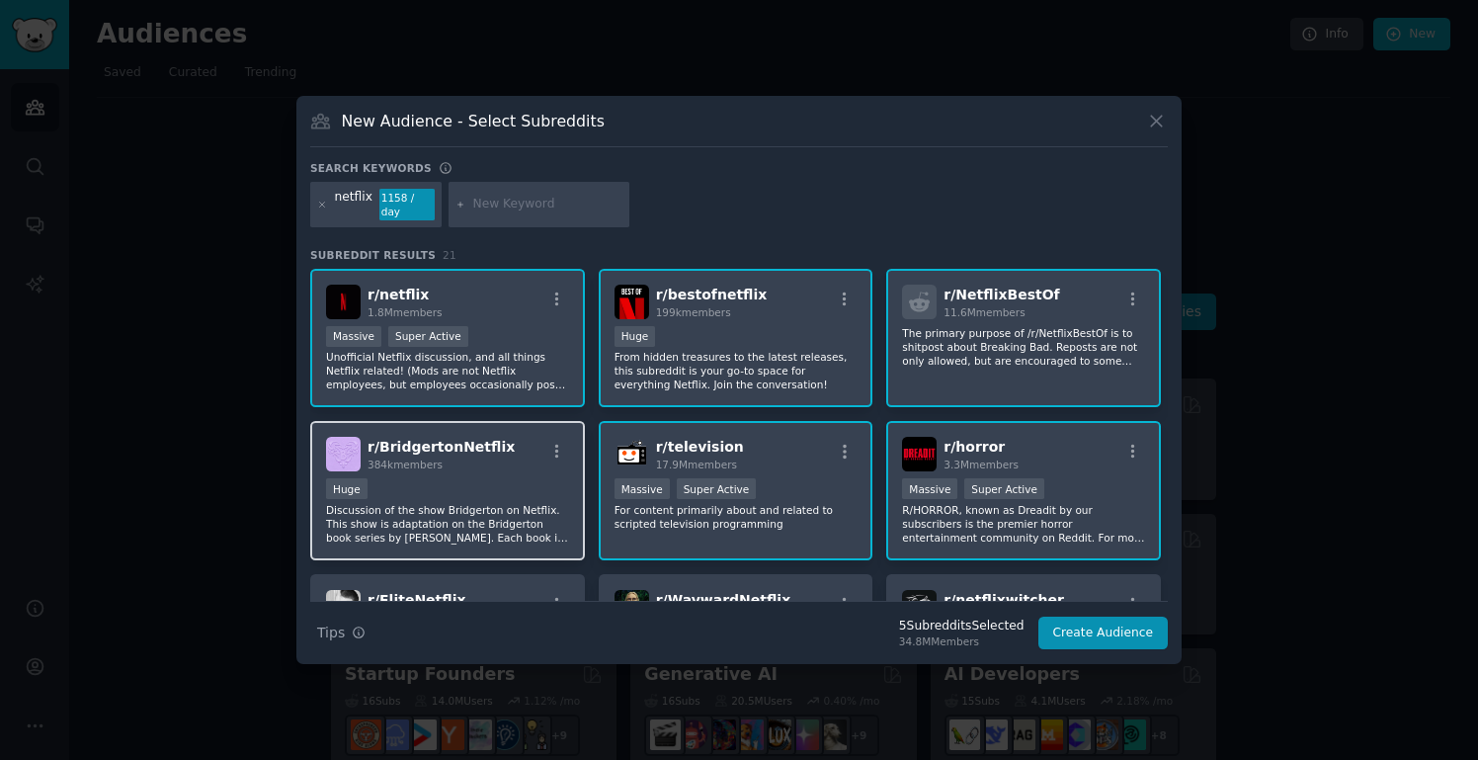
click at [484, 507] on p "Discussion of the show Bridgerton on Netflix. This show is adaptation on the Br…" at bounding box center [447, 524] width 243 height 42
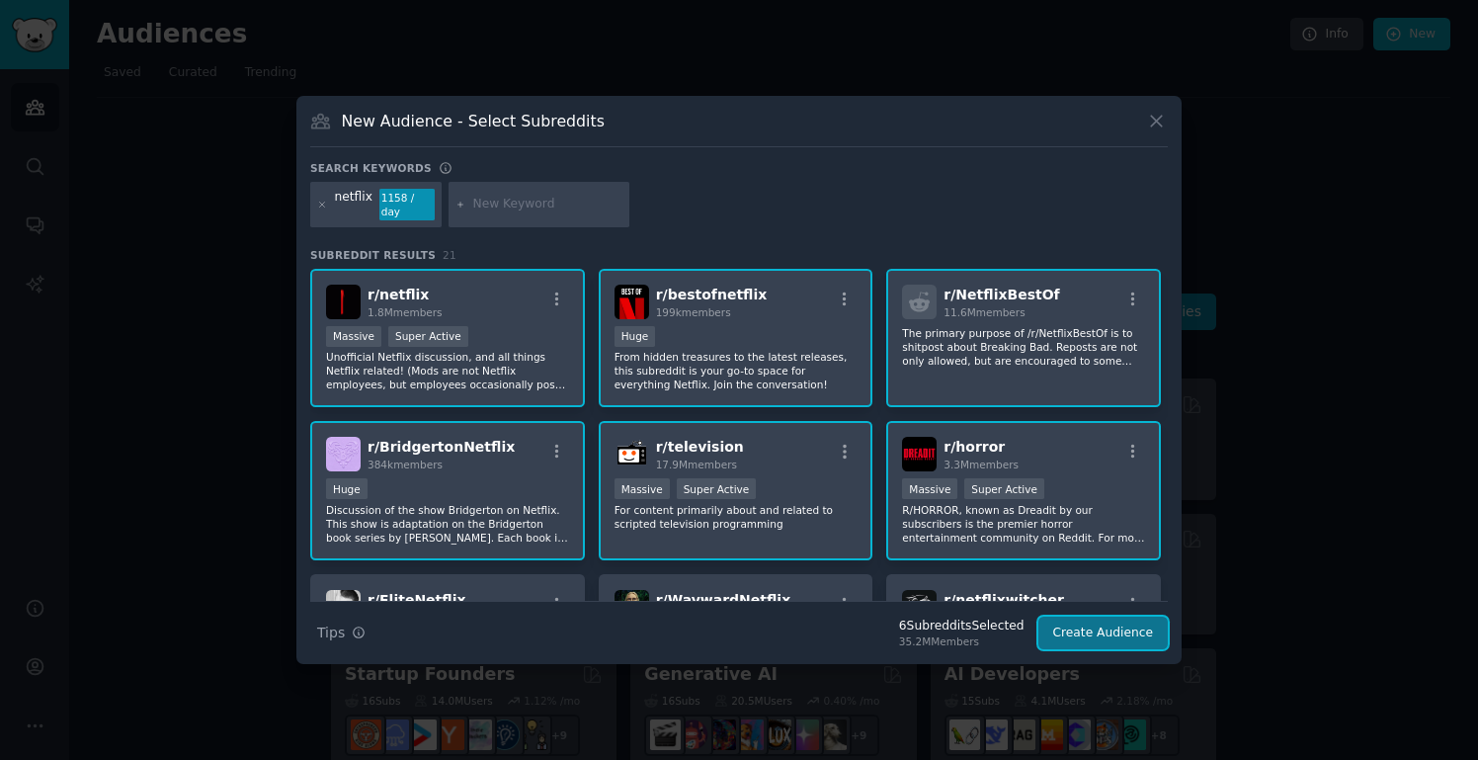
click at [1110, 628] on button "Create Audience" at bounding box center [1104, 634] width 130 height 34
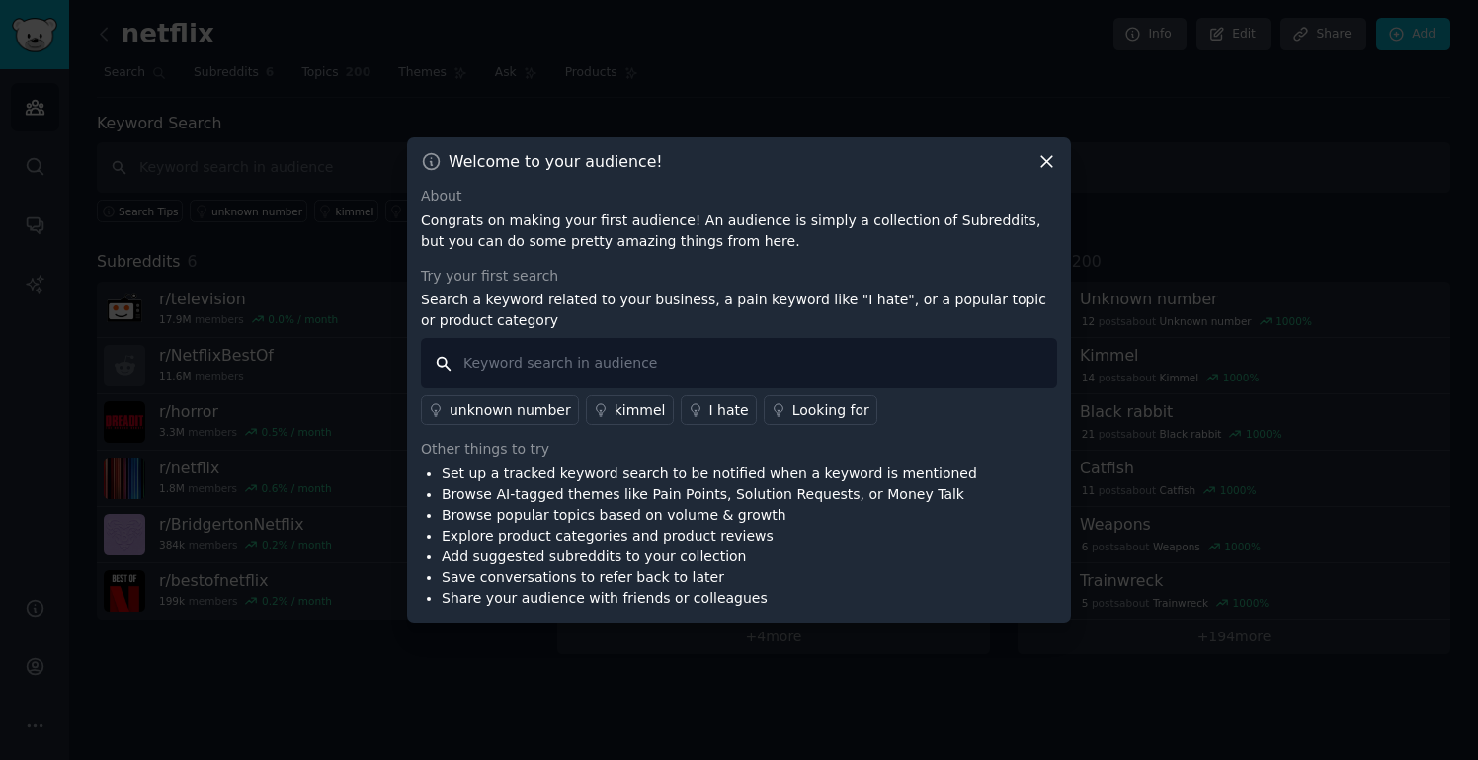
click at [804, 366] on input "text" at bounding box center [739, 363] width 636 height 50
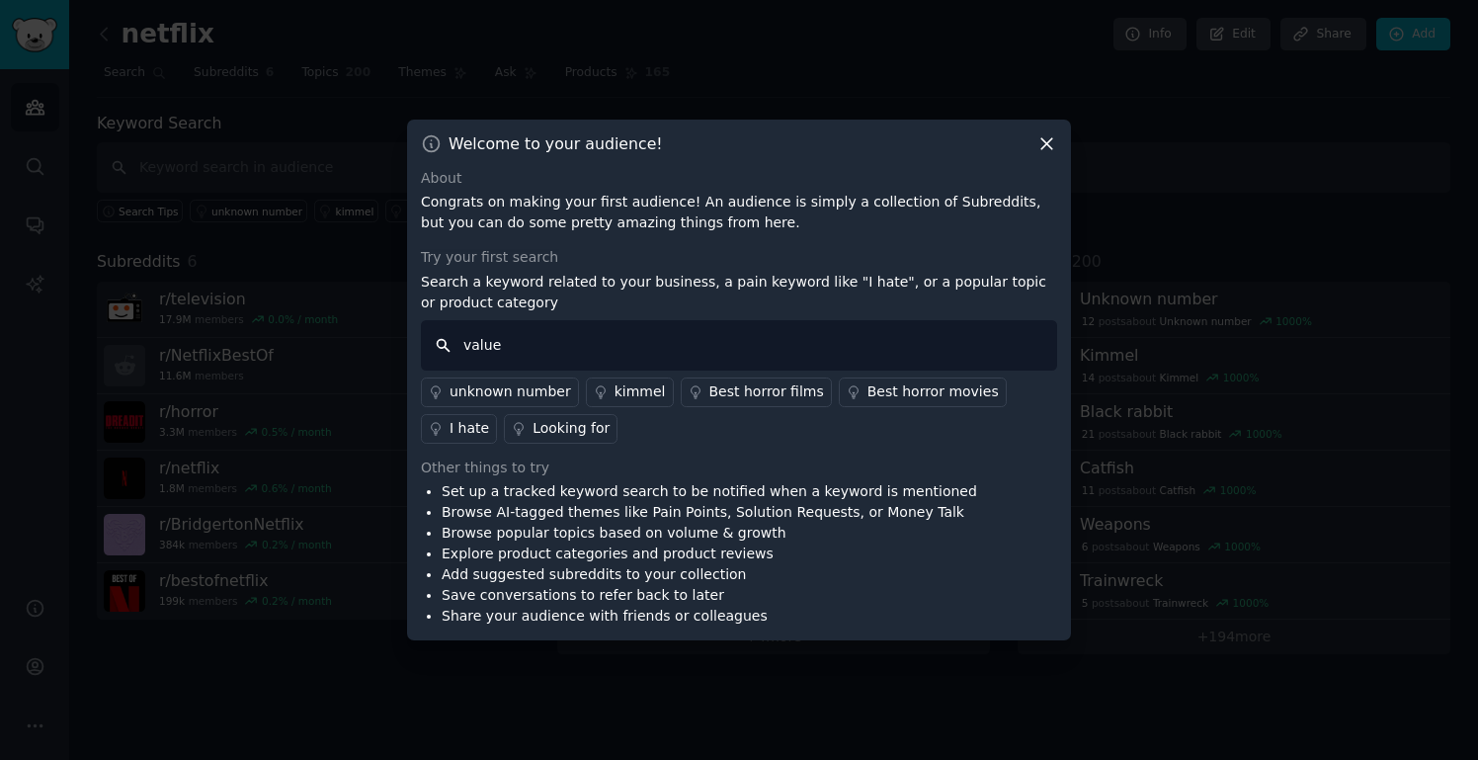
click at [437, 347] on input "value" at bounding box center [739, 345] width 636 height 50
click at [538, 337] on input "value" at bounding box center [739, 345] width 636 height 50
drag, startPoint x: 538, startPoint y: 337, endPoint x: 403, endPoint y: 333, distance: 134.5
click at [405, 335] on div "​ Welcome to your audience! About Congrats on making your first audience! An au…" at bounding box center [739, 380] width 1465 height 760
type input "c"
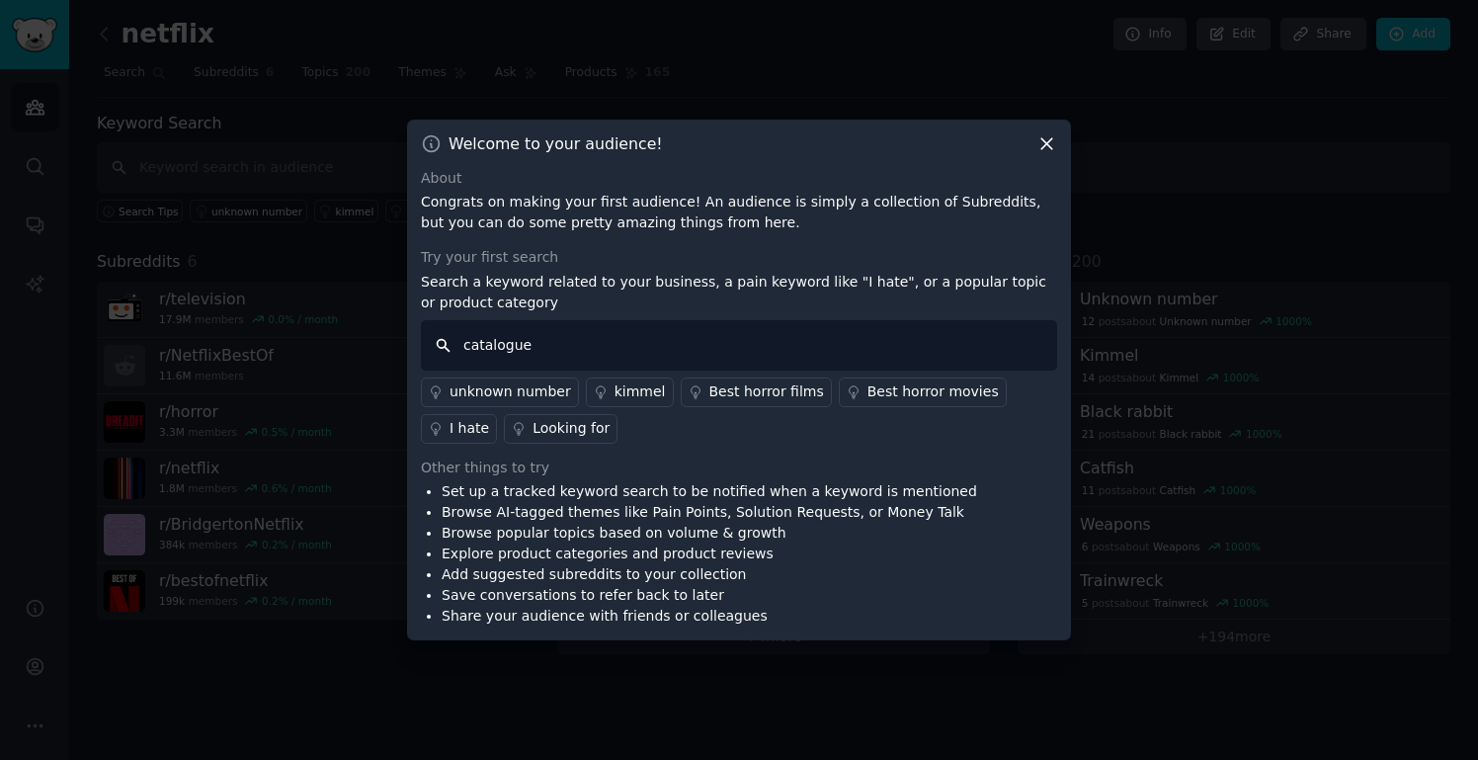
type input "catalogue"
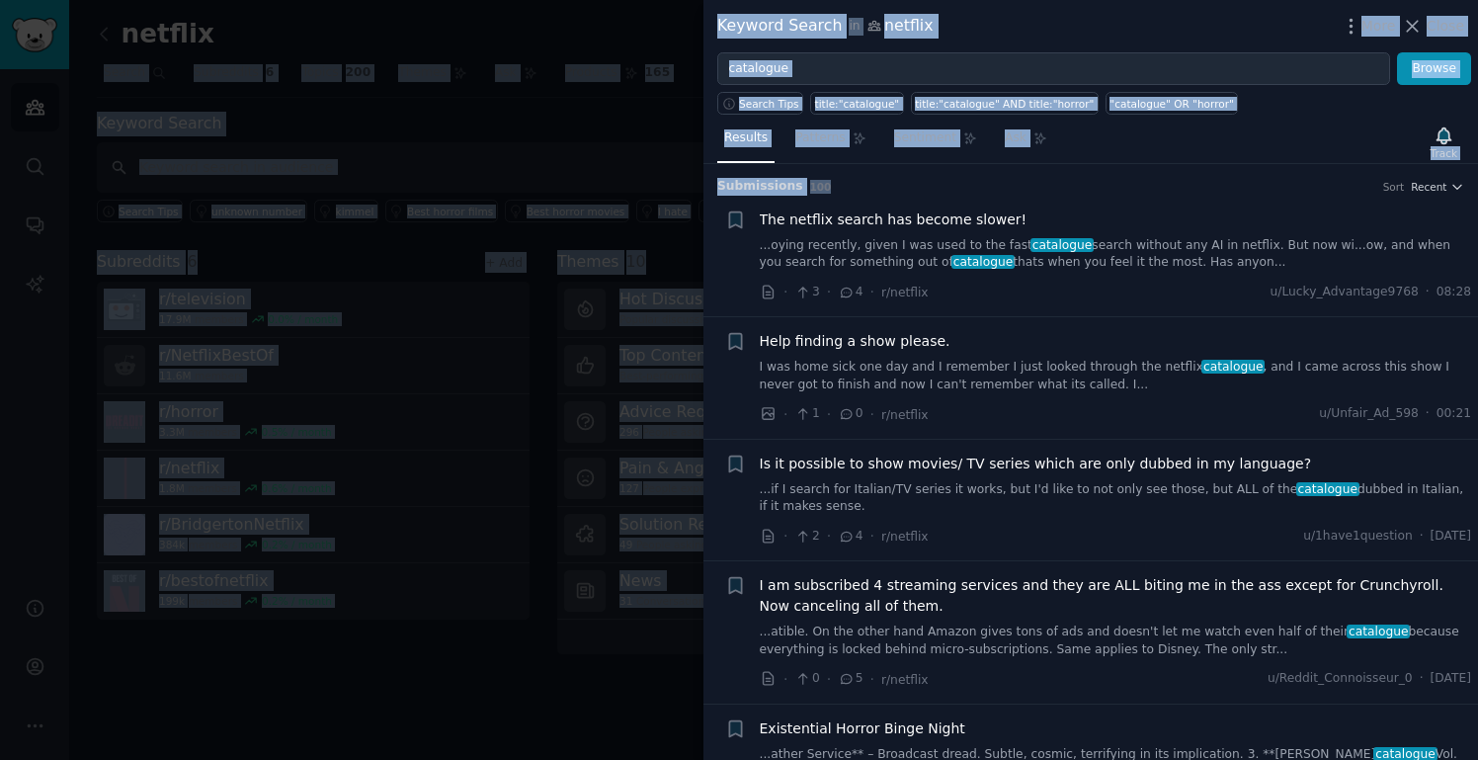
drag, startPoint x: 1133, startPoint y: 170, endPoint x: 1012, endPoint y: -124, distance: 317.7
click at [1012, 0] on html "Audiences Search Conversations AI Reports Help Account More netflix Info Edit S…" at bounding box center [739, 380] width 1478 height 760
click at [1151, 158] on div "Results Patterns Sentiment Ask Track" at bounding box center [1091, 143] width 775 height 42
click at [838, 145] on input "text" at bounding box center [774, 167] width 1354 height 50
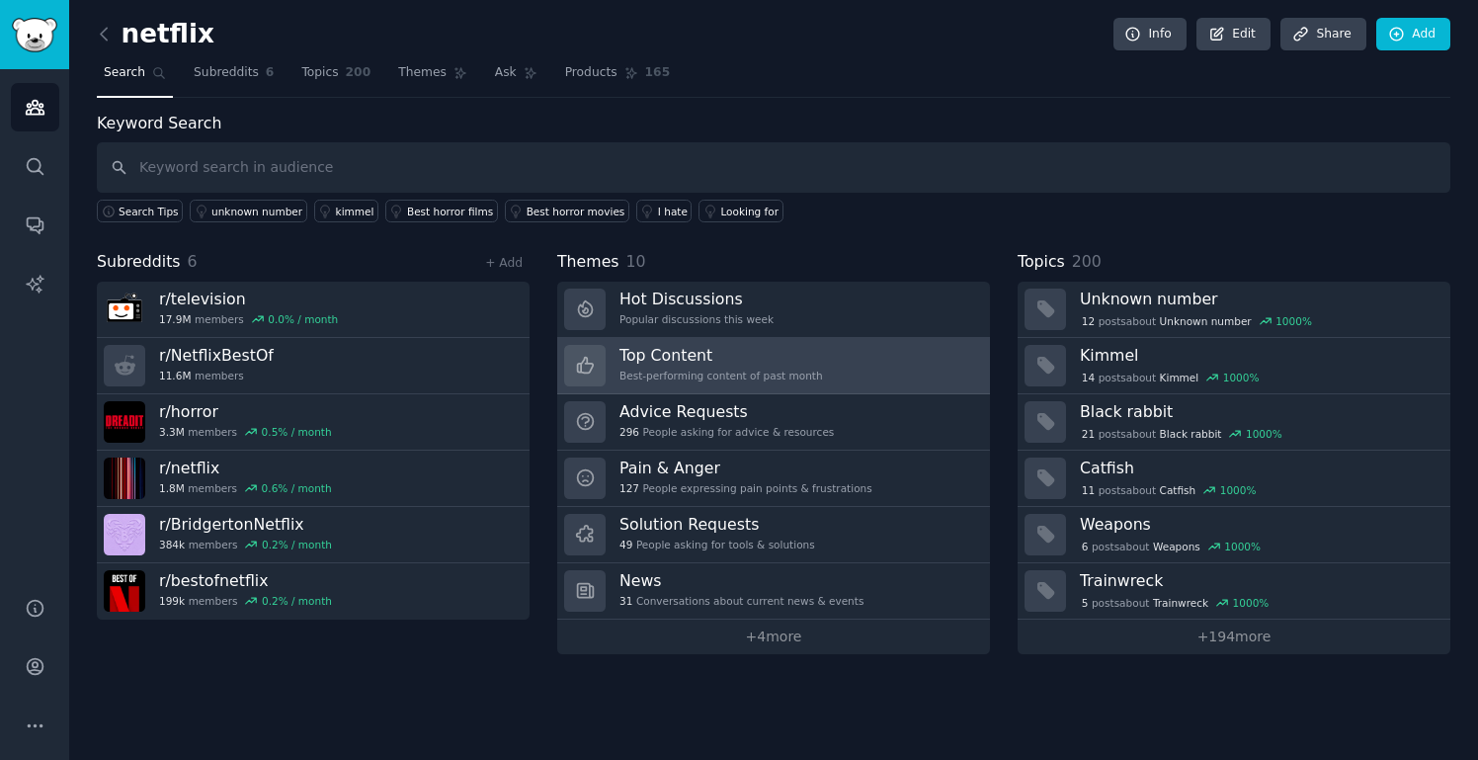
click at [804, 359] on h3 "Top Content" at bounding box center [722, 355] width 204 height 21
